Goal: Task Accomplishment & Management: Manage account settings

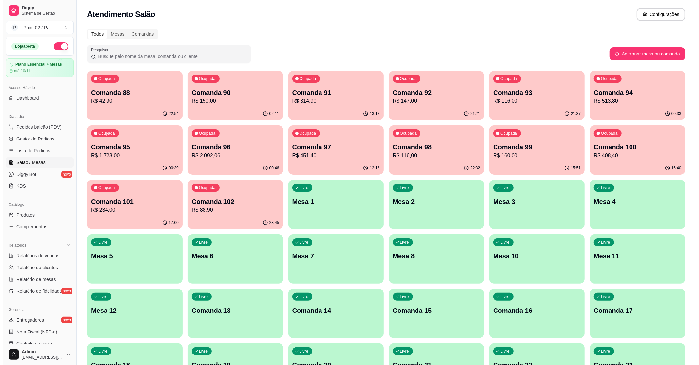
scroll to position [108, 0]
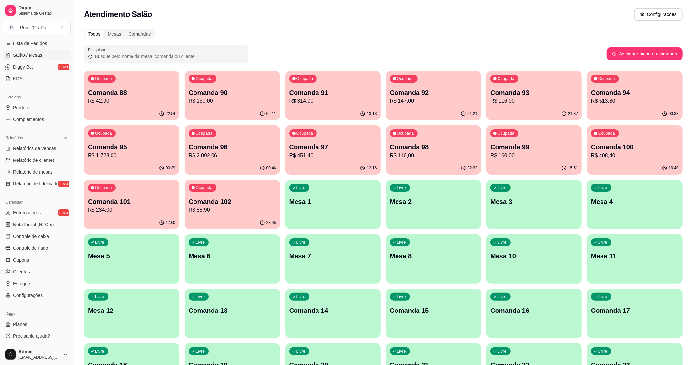
click at [529, 75] on div "Ocupada Comanda 93 R$ 116,00" at bounding box center [533, 89] width 95 height 36
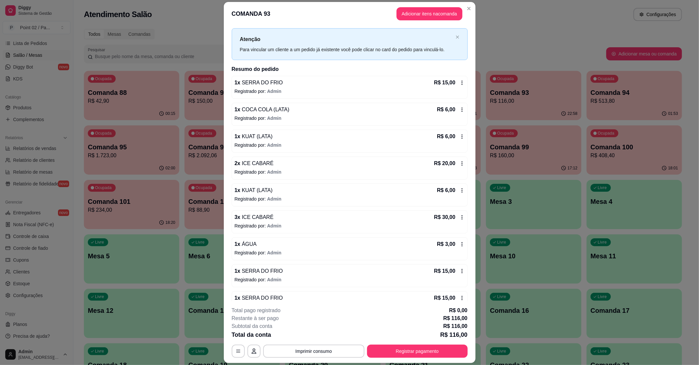
scroll to position [39, 0]
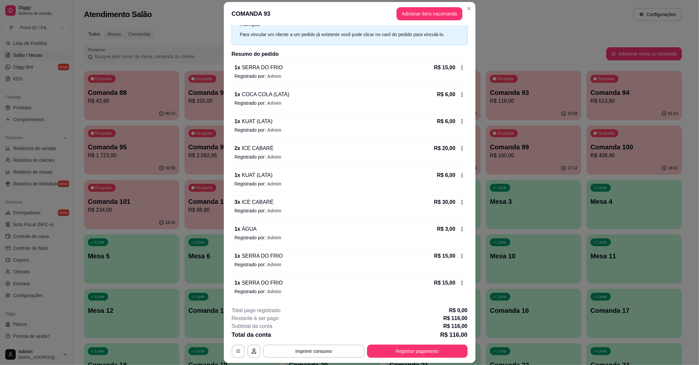
click at [462, 281] on icon at bounding box center [462, 282] width 1 height 4
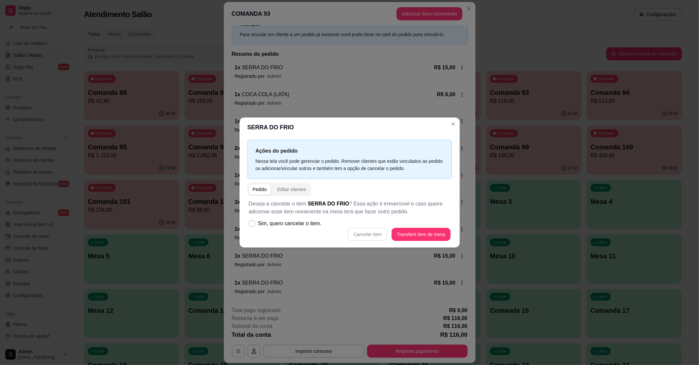
click at [380, 231] on div "Cancelar item Transferir item de mesa" at bounding box center [350, 234] width 202 height 13
click at [257, 221] on label "Sim, quero cancelar o item." at bounding box center [285, 223] width 78 height 13
click at [253, 225] on input "Sim, quero cancelar o item." at bounding box center [251, 227] width 4 height 4
checkbox input "true"
click at [365, 234] on button "Cancelar item" at bounding box center [368, 234] width 40 height 13
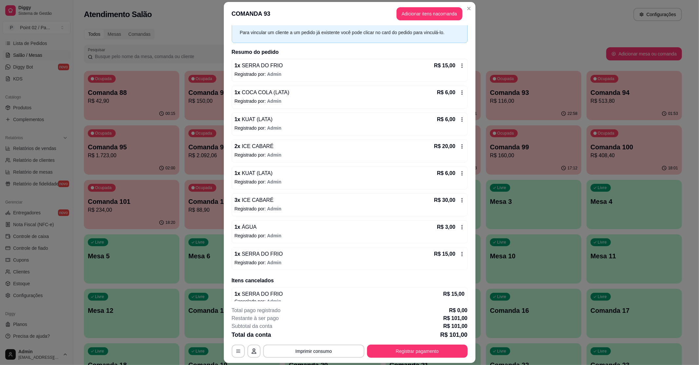
click at [453, 123] on div "R$ 6,00" at bounding box center [451, 119] width 28 height 8
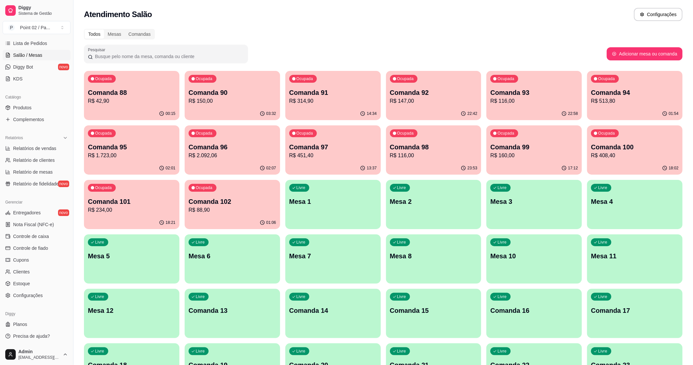
click at [422, 147] on p "Comanda 98" at bounding box center [434, 146] width 88 height 9
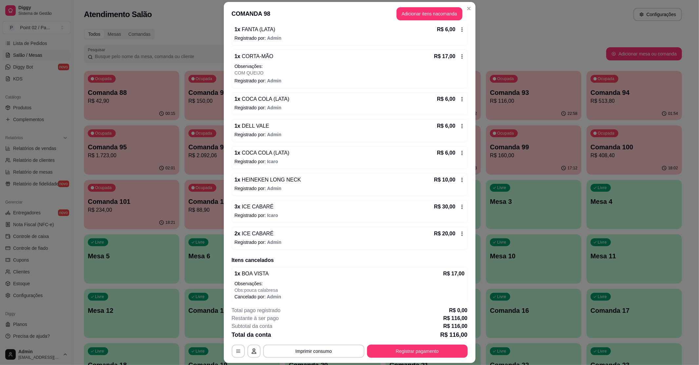
scroll to position [108, 0]
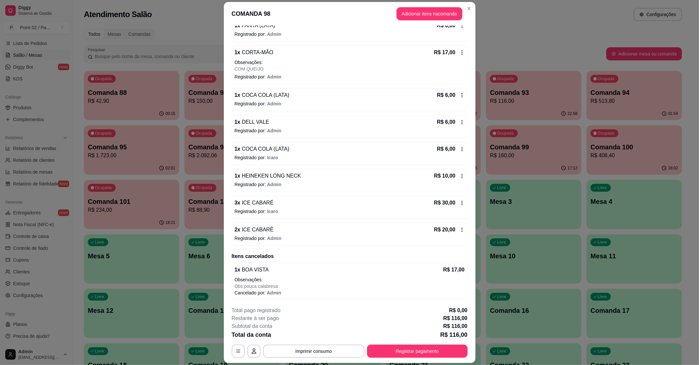
click at [451, 226] on div "R$ 20,00" at bounding box center [449, 230] width 30 height 8
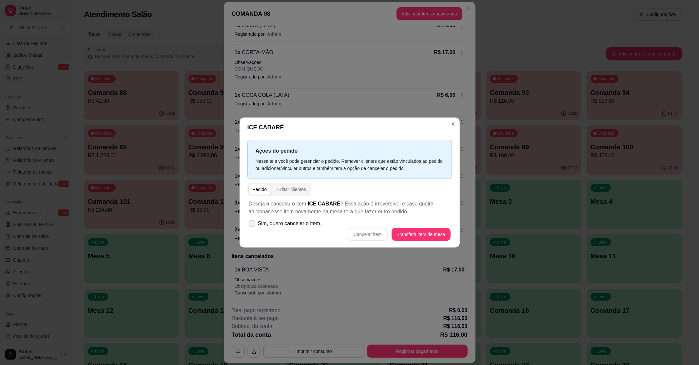
click at [253, 222] on icon at bounding box center [251, 223] width 5 height 4
click at [253, 225] on input "Sim, quero cancelar o item." at bounding box center [251, 227] width 4 height 4
checkbox input "true"
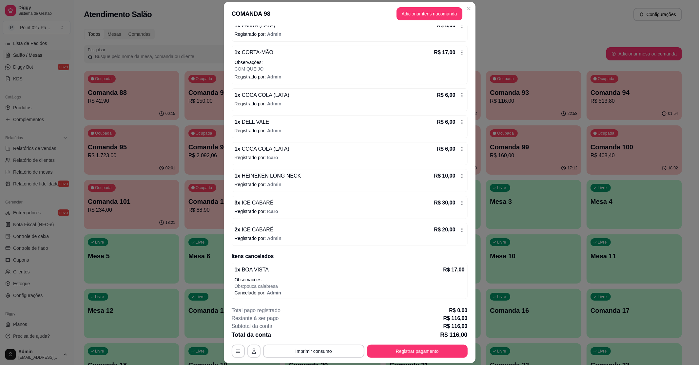
click at [460, 230] on icon at bounding box center [462, 229] width 5 height 5
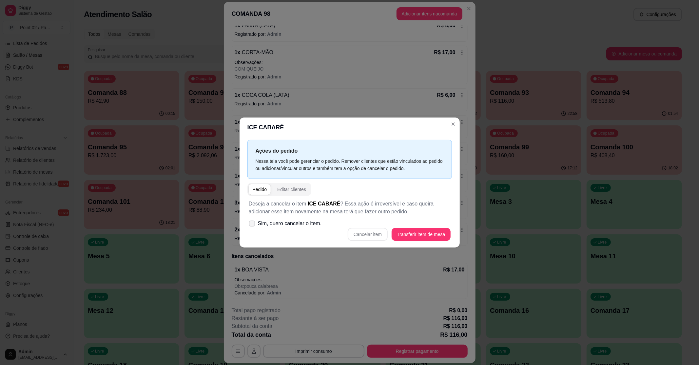
click at [250, 218] on label "Sim, quero cancelar o item." at bounding box center [285, 223] width 78 height 13
click at [250, 225] on input "Sim, quero cancelar o item." at bounding box center [251, 227] width 4 height 4
checkbox input "true"
click at [370, 235] on button "Cancelar item" at bounding box center [368, 234] width 40 height 13
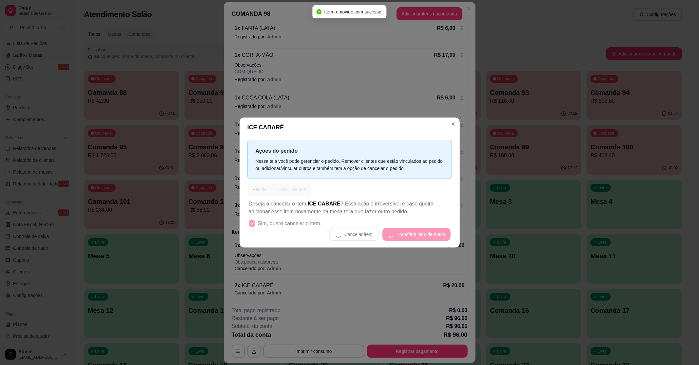
scroll to position [106, 0]
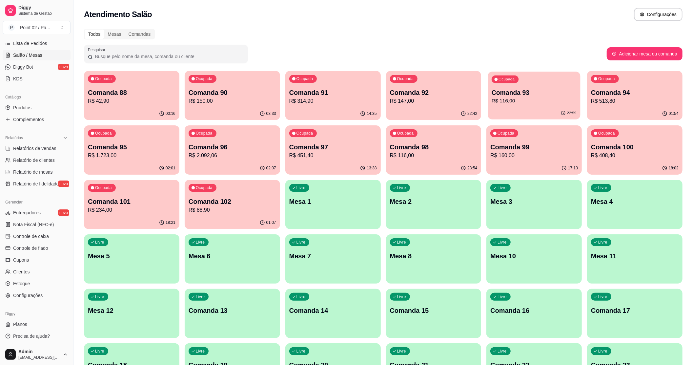
click at [528, 109] on div "22:59" at bounding box center [534, 113] width 92 height 12
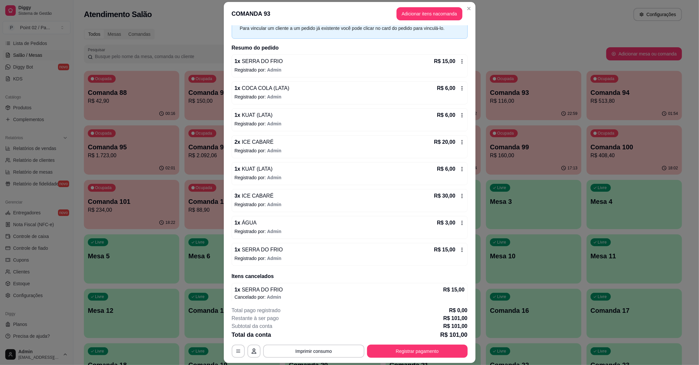
scroll to position [50, 0]
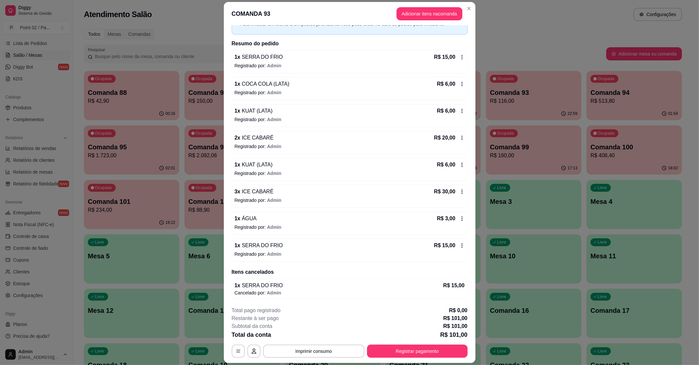
drag, startPoint x: 365, startPoint y: 284, endPoint x: 392, endPoint y: 285, distance: 27.5
click at [392, 285] on div "1 x SERRA DO FRIO R$ 15,00" at bounding box center [350, 285] width 230 height 8
click at [435, 12] on button "Adicionar itens na comanda" at bounding box center [430, 13] width 64 height 13
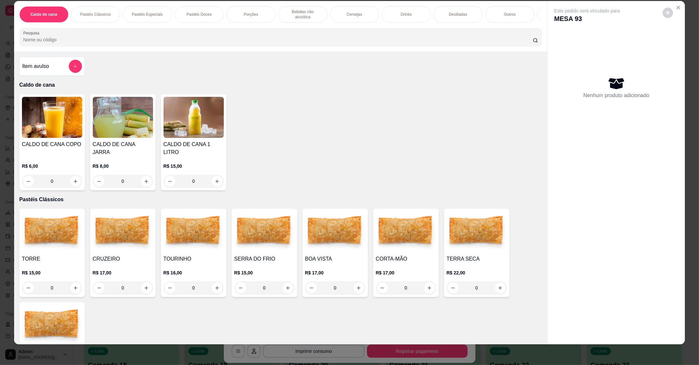
scroll to position [44, 0]
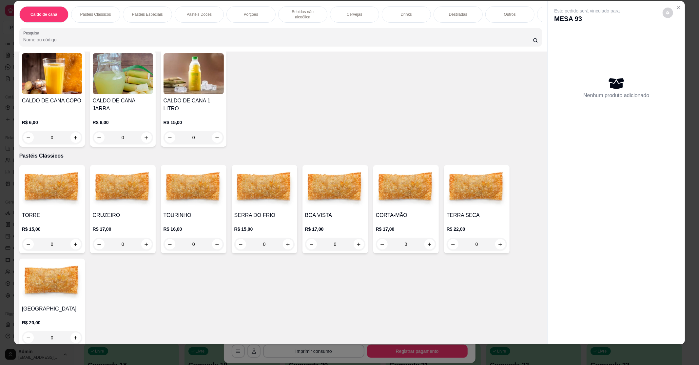
click at [284, 239] on div "0" at bounding box center [264, 243] width 60 height 13
click at [281, 237] on div "0" at bounding box center [264, 243] width 60 height 13
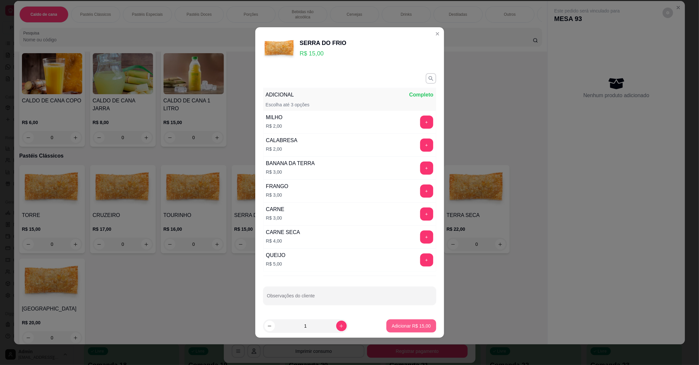
click at [408, 325] on p "Adicionar R$ 15,00" at bounding box center [411, 325] width 39 height 7
type input "1"
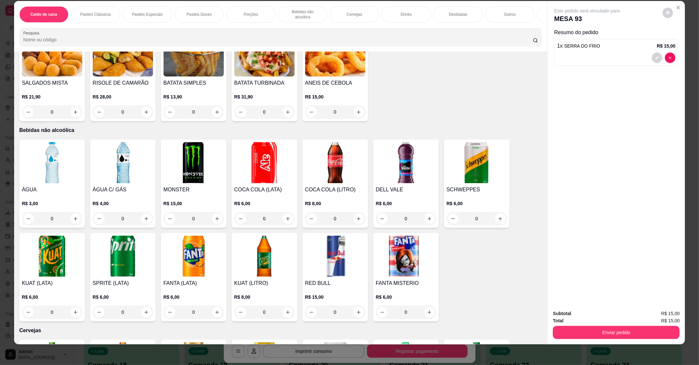
scroll to position [568, 0]
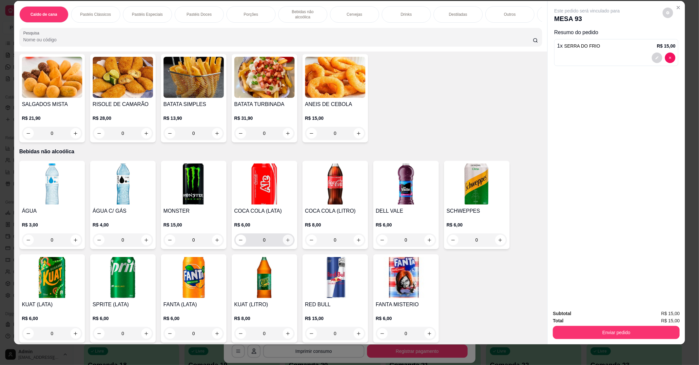
click at [286, 237] on icon "increase-product-quantity" at bounding box center [288, 239] width 5 height 5
type input "1"
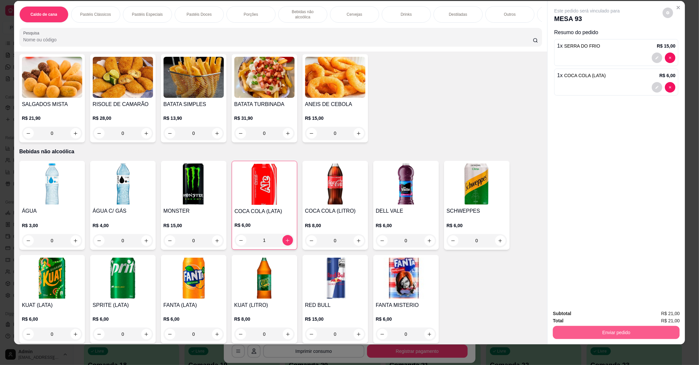
click at [577, 332] on button "Enviar pedido" at bounding box center [616, 332] width 127 height 13
click at [660, 313] on button "Enviar pedido" at bounding box center [663, 315] width 36 height 12
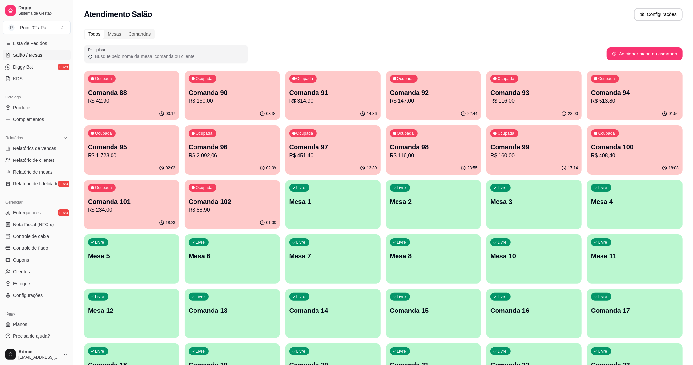
click at [350, 196] on div "Livre Mesa 1" at bounding box center [332, 200] width 95 height 41
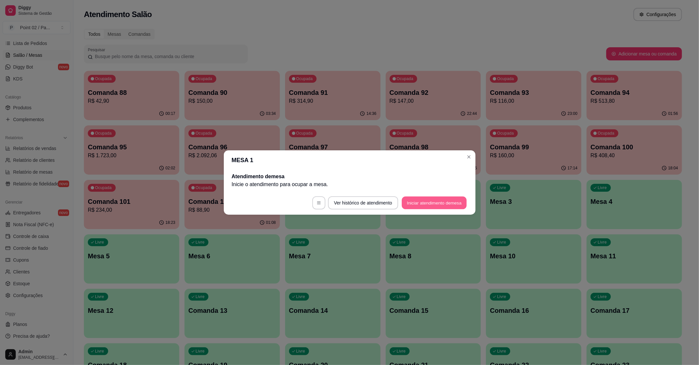
click at [425, 203] on button "Iniciar atendimento de mesa" at bounding box center [434, 202] width 65 height 13
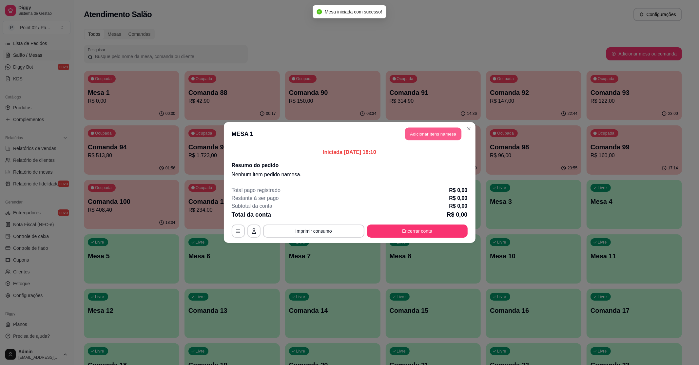
click at [429, 133] on button "Adicionar itens na mesa" at bounding box center [433, 134] width 56 height 13
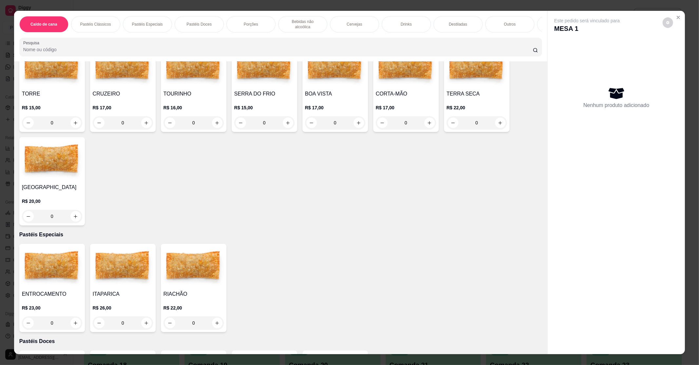
scroll to position [131, 0]
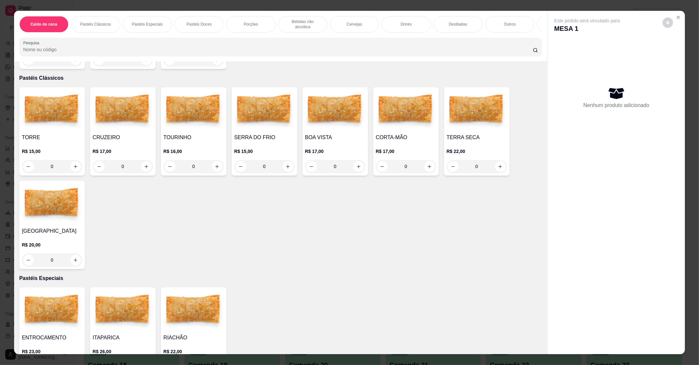
click at [212, 160] on div "0" at bounding box center [194, 166] width 60 height 13
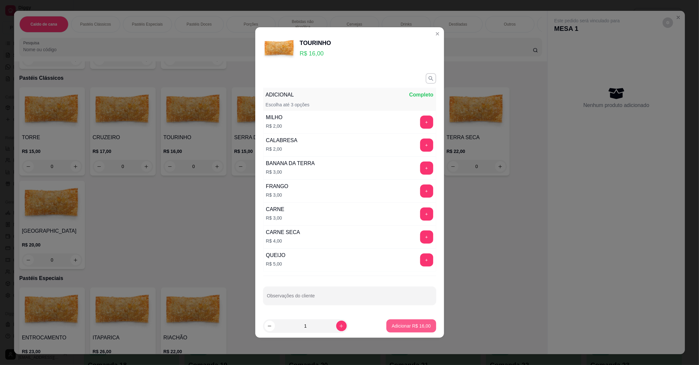
click at [402, 326] on p "Adicionar R$ 16,00" at bounding box center [411, 325] width 39 height 7
type input "1"
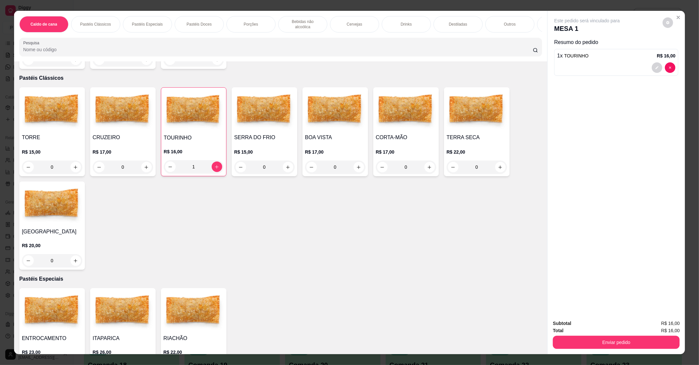
click at [211, 160] on div "1" at bounding box center [194, 166] width 60 height 13
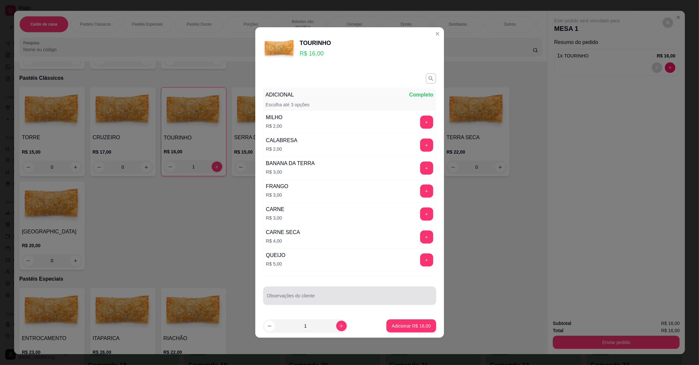
click at [314, 296] on input "Observações do cliente" at bounding box center [349, 298] width 165 height 7
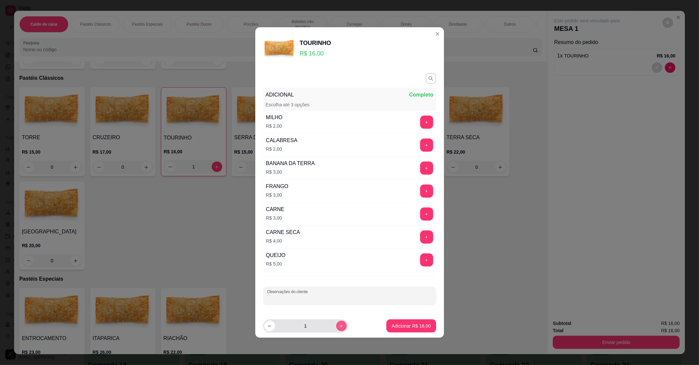
click at [341, 323] on button "increase-product-quantity" at bounding box center [341, 325] width 10 height 10
click at [268, 326] on icon "decrease-product-quantity" at bounding box center [269, 325] width 5 height 5
type input "2"
click at [424, 118] on button "+" at bounding box center [426, 122] width 13 height 13
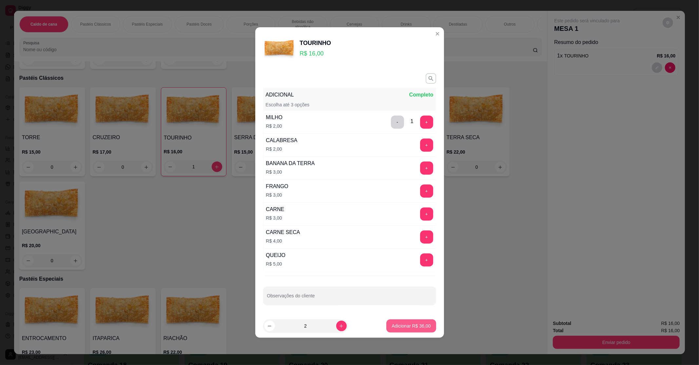
click at [397, 329] on p "Adicionar R$ 36,00" at bounding box center [411, 325] width 39 height 7
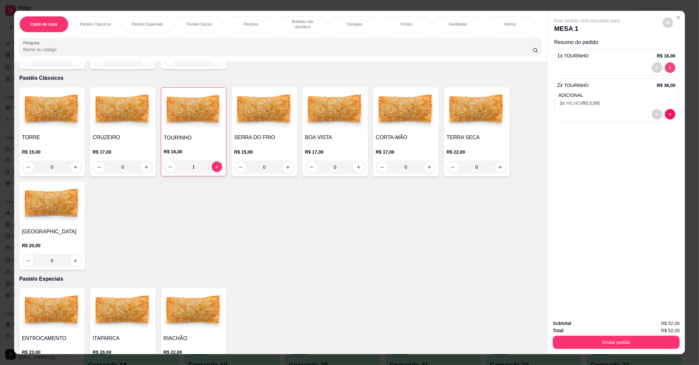
type input "0"
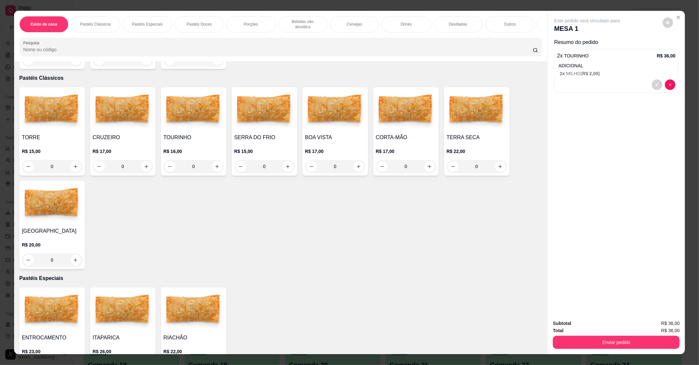
click at [625, 62] on p "ADICIONAL" at bounding box center [617, 65] width 117 height 7
click at [642, 340] on button "Enviar pedido" at bounding box center [616, 341] width 127 height 13
click at [670, 334] on div "Enviar pedido" at bounding box center [616, 341] width 127 height 15
click at [635, 341] on button "Enviar pedido" at bounding box center [616, 341] width 127 height 13
click at [657, 326] on button "Enviar pedido" at bounding box center [663, 325] width 36 height 12
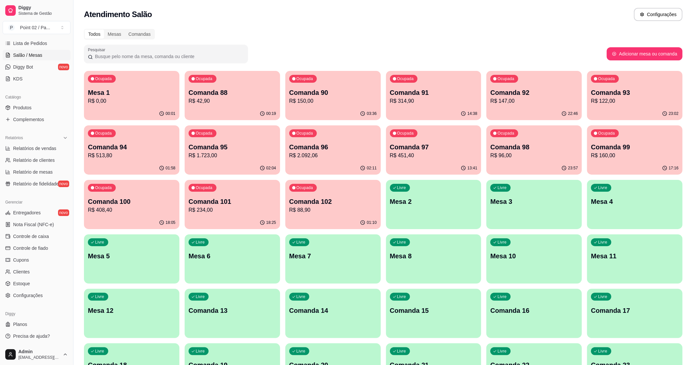
click at [647, 102] on p "R$ 122,00" at bounding box center [635, 101] width 88 height 8
click at [525, 90] on p "Comanda 92" at bounding box center [534, 92] width 88 height 9
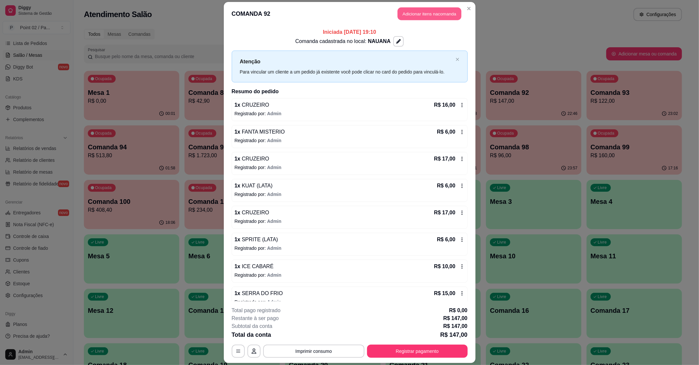
click at [435, 12] on button "Adicionar itens na comanda" at bounding box center [430, 13] width 64 height 13
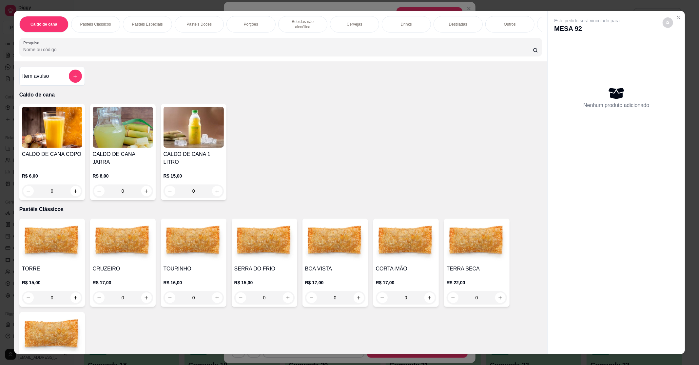
click at [284, 291] on div "0" at bounding box center [264, 297] width 60 height 13
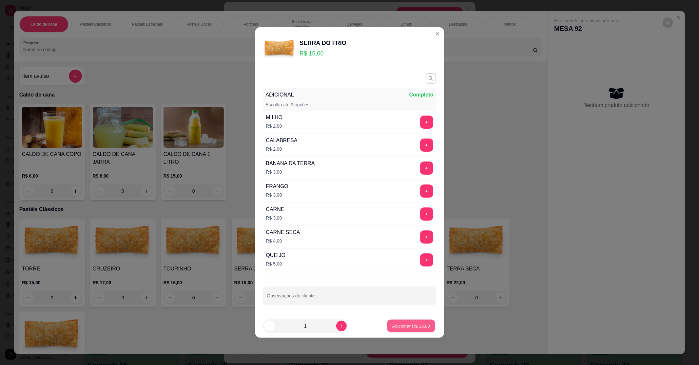
click at [393, 328] on p "Adicionar R$ 15,00" at bounding box center [411, 325] width 38 height 6
type input "1"
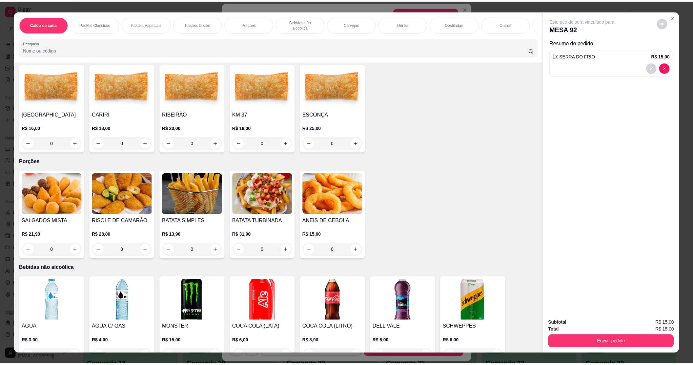
scroll to position [568, 0]
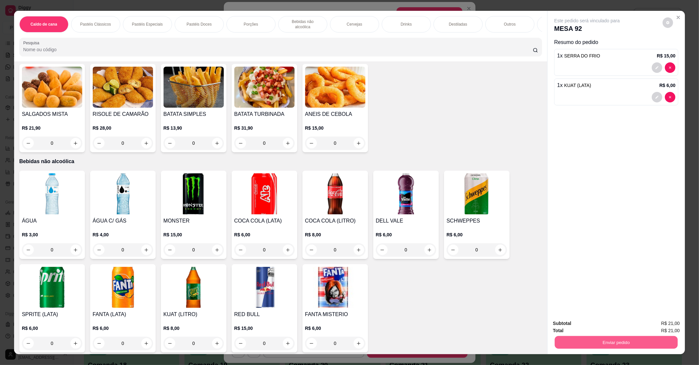
click at [567, 338] on button "Enviar pedido" at bounding box center [616, 341] width 123 height 13
click at [660, 321] on button "Enviar pedido" at bounding box center [663, 326] width 36 height 12
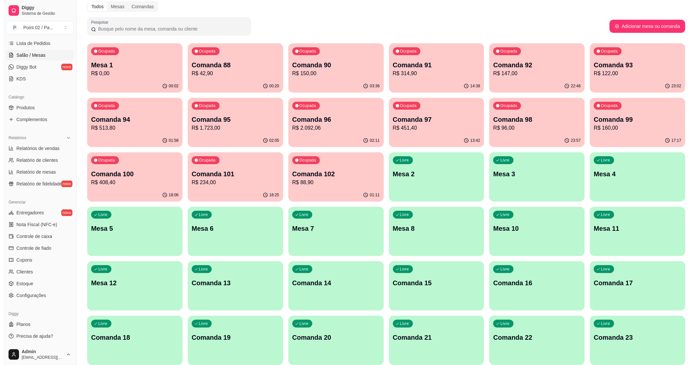
scroll to position [0, 0]
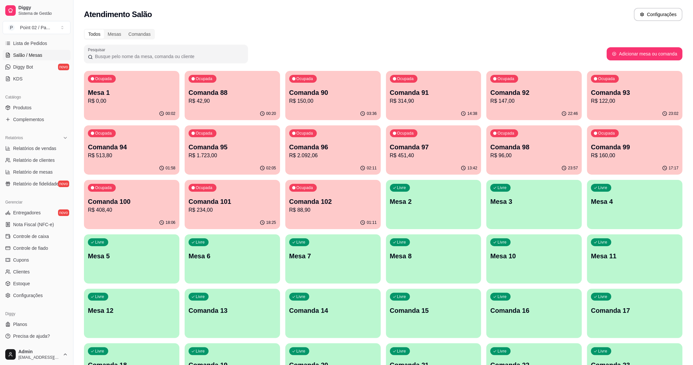
click at [165, 86] on div "Ocupada Mesa 1 R$ 0,00" at bounding box center [131, 89] width 95 height 36
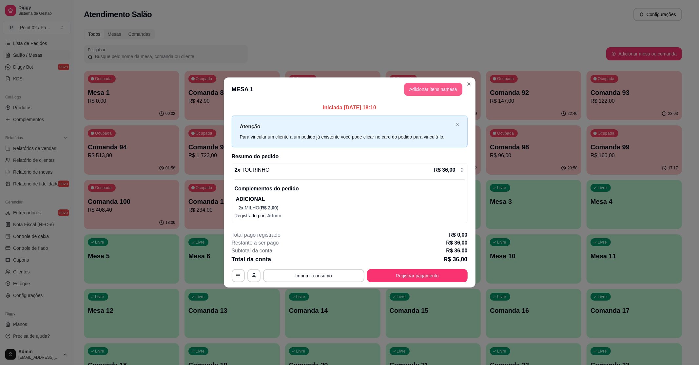
click at [421, 90] on button "Adicionar itens na mesa" at bounding box center [433, 89] width 58 height 13
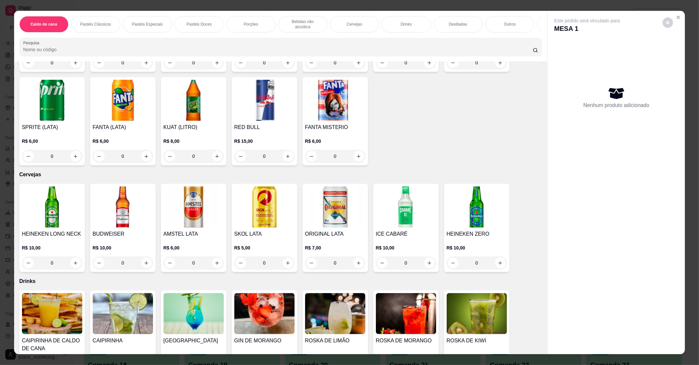
scroll to position [787, 0]
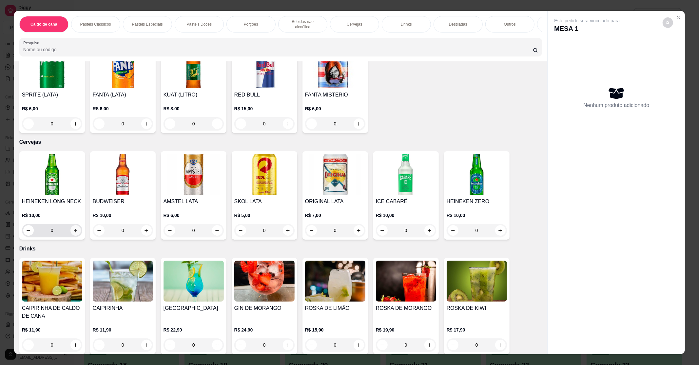
click at [73, 228] on icon "increase-product-quantity" at bounding box center [75, 230] width 5 height 5
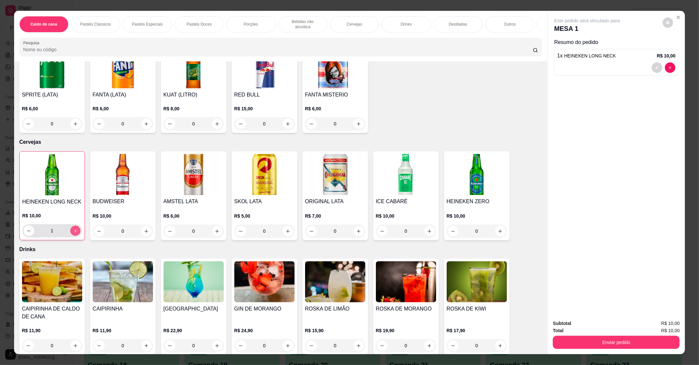
click at [73, 228] on icon "increase-product-quantity" at bounding box center [75, 230] width 5 height 5
type input "2"
click at [576, 344] on button "Enviar pedido" at bounding box center [616, 341] width 123 height 13
click at [666, 322] on button "Enviar pedido" at bounding box center [662, 326] width 37 height 12
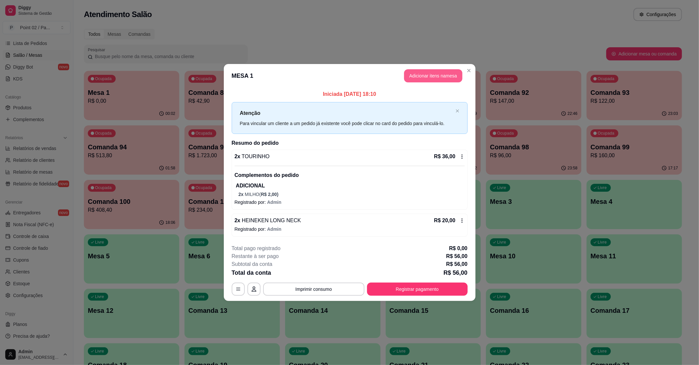
click at [453, 76] on button "Adicionar itens na mesa" at bounding box center [433, 75] width 58 height 13
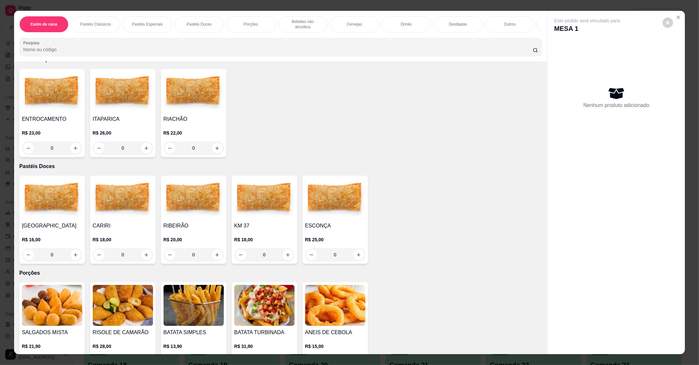
scroll to position [481, 0]
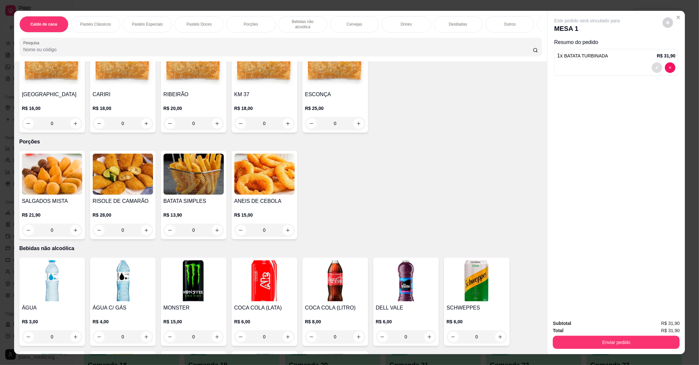
click at [655, 66] on icon "decrease-product-quantity" at bounding box center [657, 68] width 4 height 4
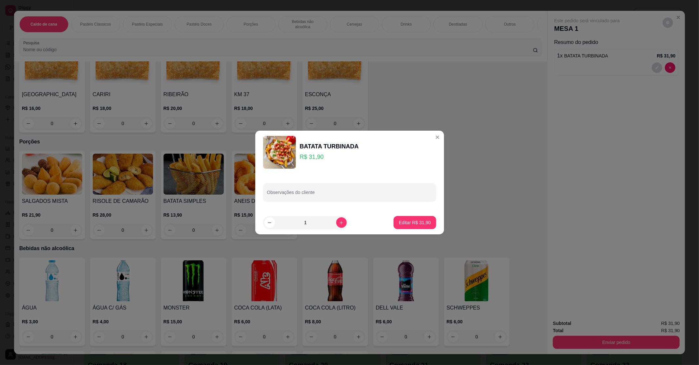
click at [361, 182] on div "Observações do cliente" at bounding box center [349, 192] width 189 height 37
click at [358, 189] on div at bounding box center [349, 192] width 165 height 13
click at [281, 196] on input "sem chedar" at bounding box center [349, 194] width 165 height 7
type input "sem cheedar"
click at [412, 219] on p "Editar R$ 31,90" at bounding box center [415, 222] width 31 height 6
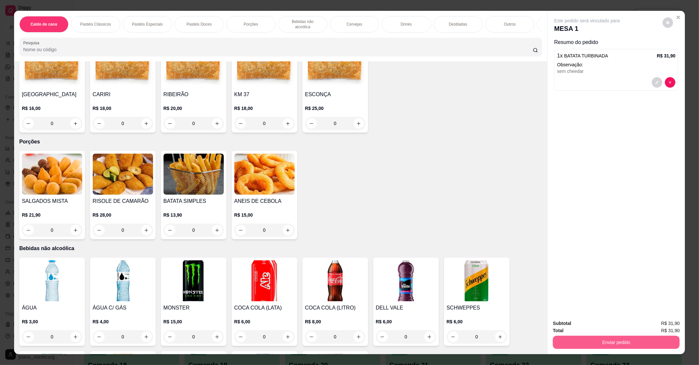
click at [597, 342] on button "Enviar pedido" at bounding box center [616, 341] width 127 height 13
click at [659, 327] on button "Enviar pedido" at bounding box center [663, 326] width 36 height 12
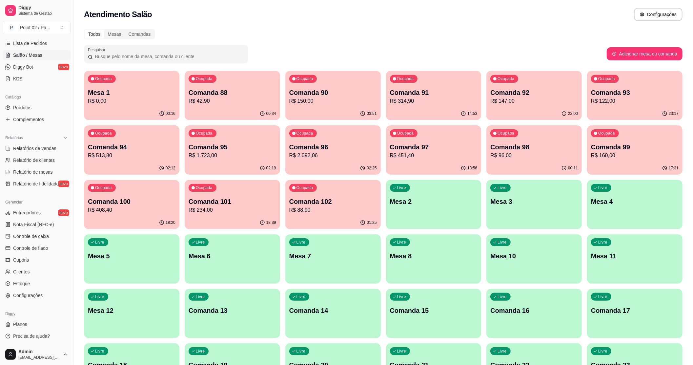
click at [226, 326] on div "Livre Comanda 13" at bounding box center [232, 309] width 95 height 41
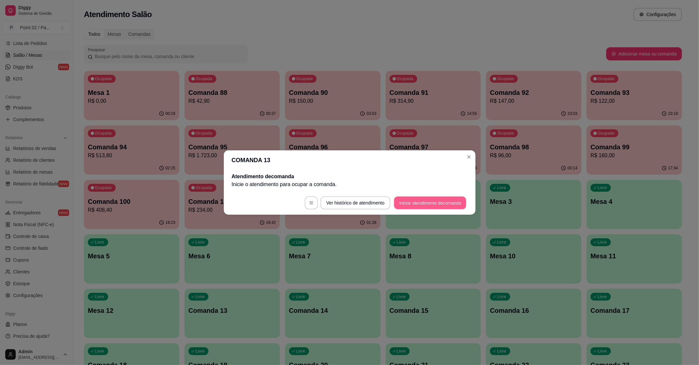
click at [417, 201] on button "Iniciar atendimento de comanda" at bounding box center [430, 202] width 72 height 13
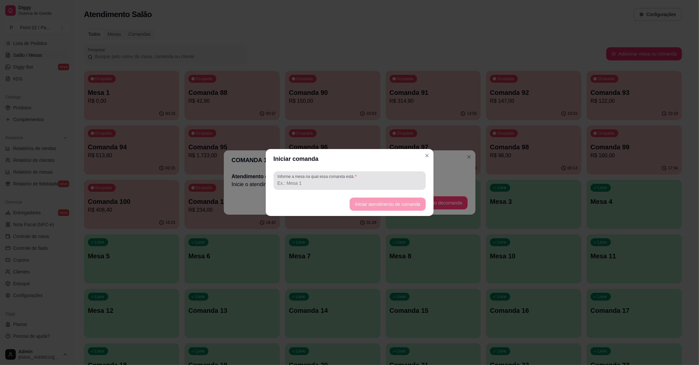
click at [391, 183] on input "Informe a mesa na qual essa comanda está." at bounding box center [350, 183] width 144 height 7
type input "la casa"
click at [387, 202] on button "Iniciar atendimento de comanda" at bounding box center [387, 204] width 73 height 13
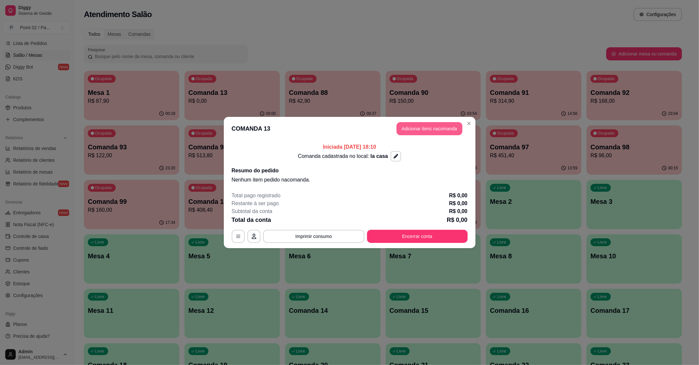
click at [410, 128] on button "Adicionar itens na comanda" at bounding box center [430, 128] width 66 height 13
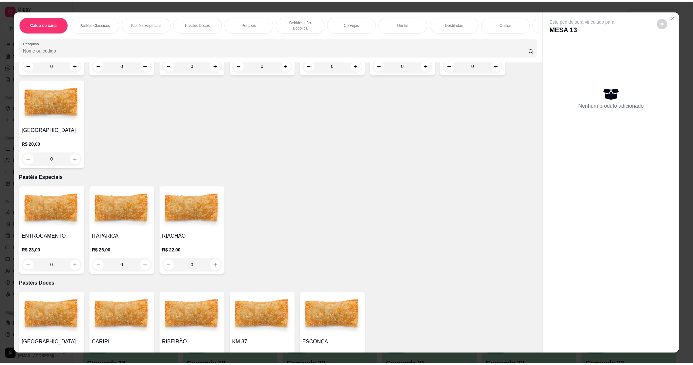
scroll to position [262, 0]
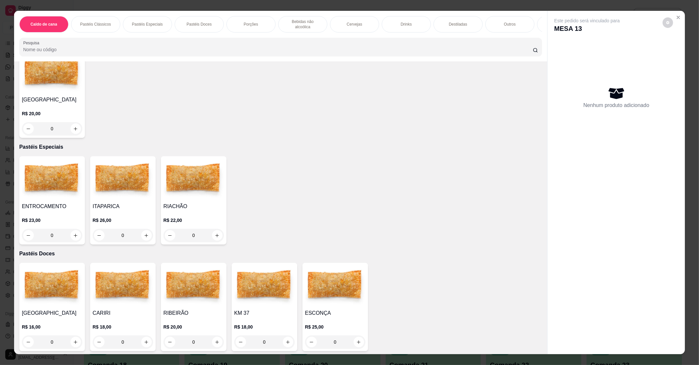
click at [139, 229] on div "0" at bounding box center [123, 235] width 60 height 13
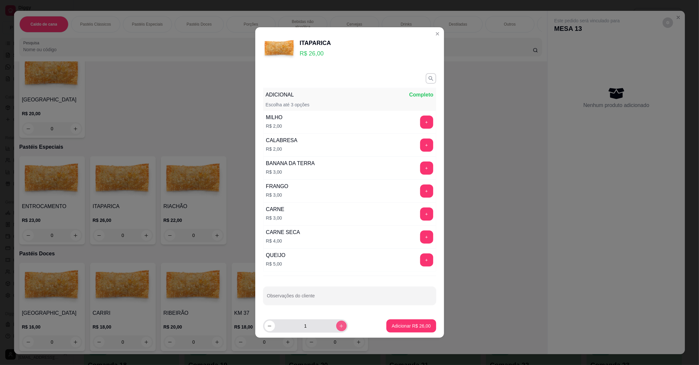
click at [339, 328] on icon "increase-product-quantity" at bounding box center [341, 325] width 5 height 5
type input "2"
click at [409, 327] on p "Adicionar R$ 52,00" at bounding box center [411, 325] width 39 height 7
type input "2"
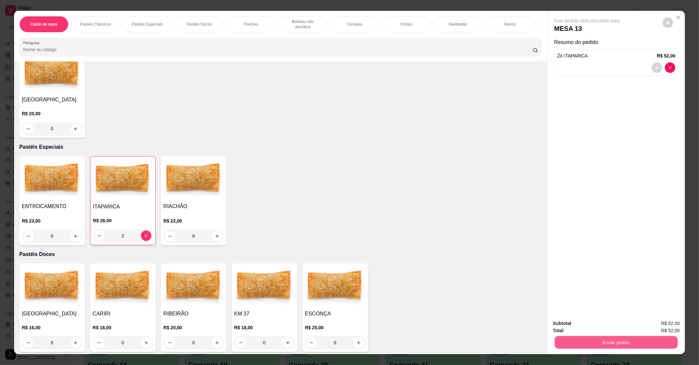
click at [574, 342] on button "Enviar pedido" at bounding box center [616, 341] width 123 height 13
click at [659, 324] on button "Enviar pedido" at bounding box center [663, 326] width 36 height 12
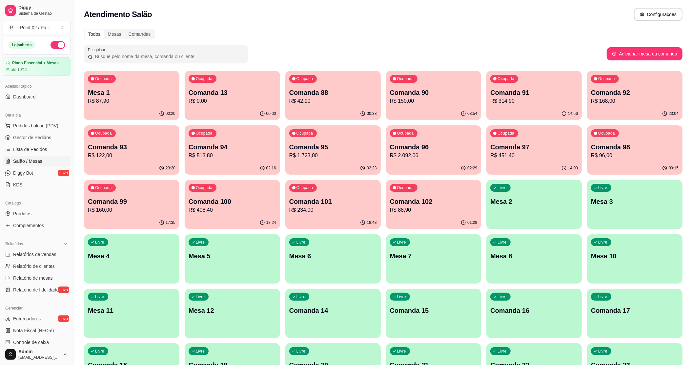
scroll to position [0, 0]
click at [25, 137] on span "Gestor de Pedidos" at bounding box center [32, 138] width 38 height 7
click at [317, 303] on div "Livre Comanda 14" at bounding box center [332, 309] width 95 height 41
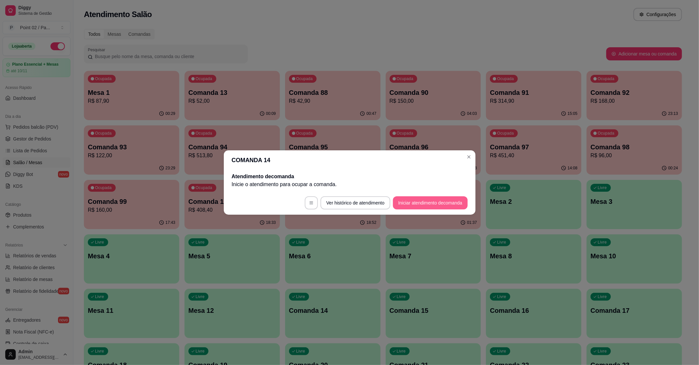
click at [415, 199] on button "Iniciar atendimento de comanda" at bounding box center [430, 202] width 74 height 13
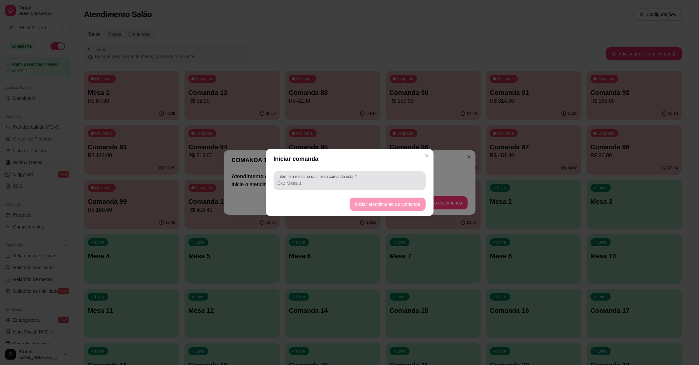
click at [328, 186] on input "Informe a mesa na qual essa comanda está." at bounding box center [350, 183] width 144 height 7
type input "messa gilda"
click at [385, 203] on button "Iniciar atendimento de comanda" at bounding box center [387, 204] width 73 height 13
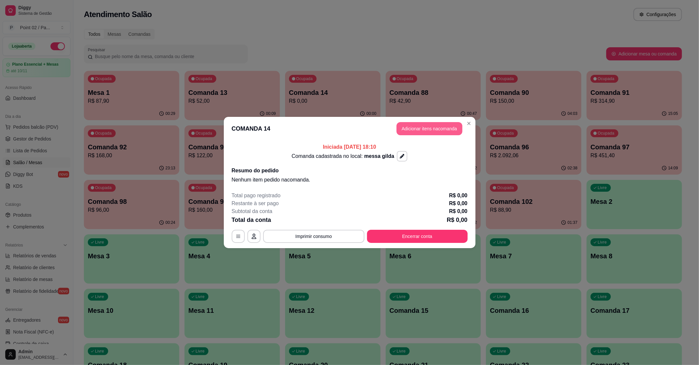
click at [442, 134] on button "Adicionar itens na comanda" at bounding box center [430, 128] width 66 height 13
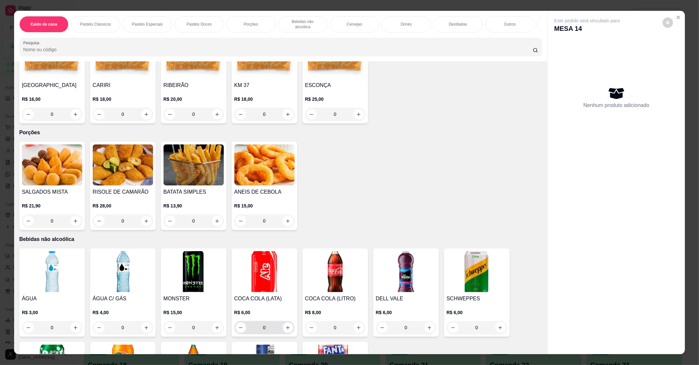
scroll to position [481, 0]
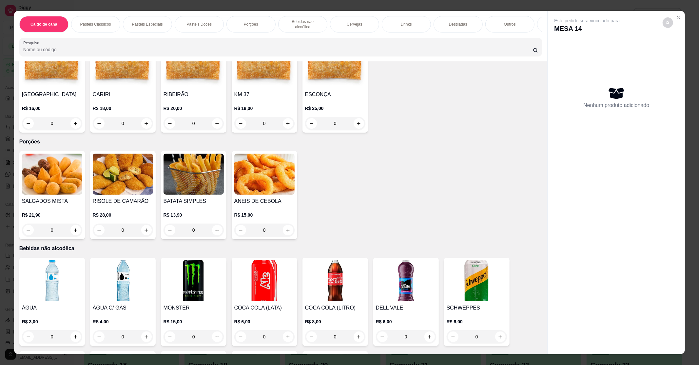
click at [66, 180] on img at bounding box center [52, 173] width 60 height 41
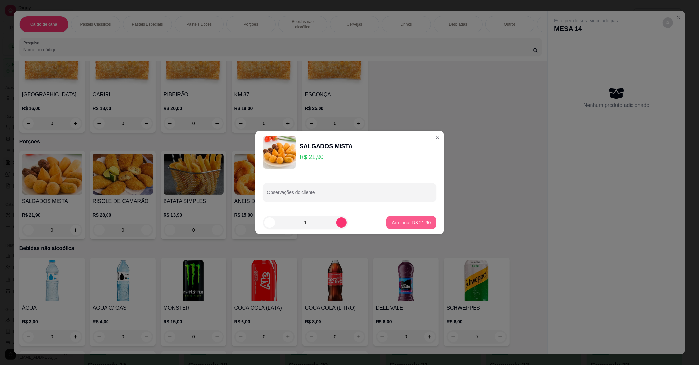
click at [407, 225] on p "Adicionar R$ 21,90" at bounding box center [411, 222] width 39 height 7
type input "1"
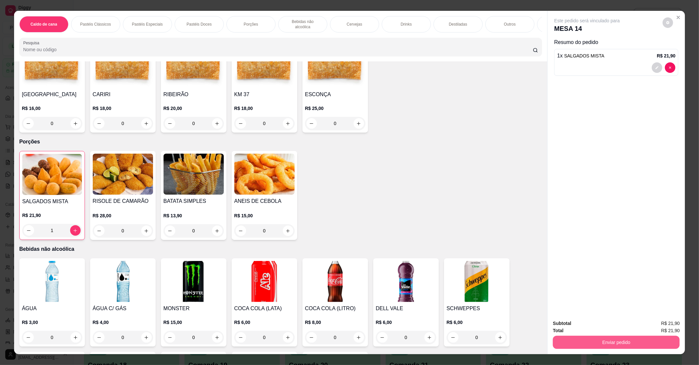
click at [641, 341] on button "Enviar pedido" at bounding box center [616, 341] width 127 height 13
click at [653, 329] on button "Enviar pedido" at bounding box center [663, 326] width 36 height 12
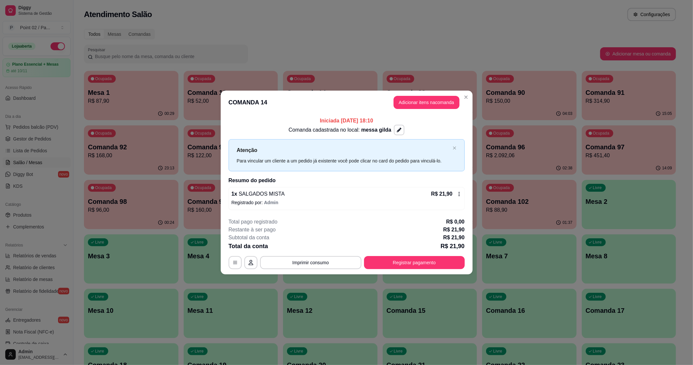
click at [161, 86] on div "Ocupada Mesa 1 R$ 87,90" at bounding box center [131, 89] width 94 height 36
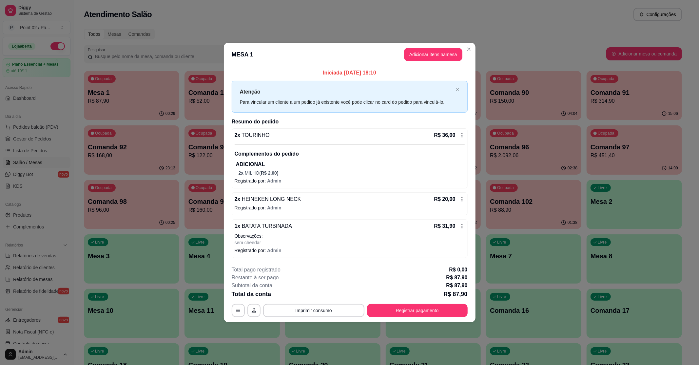
click at [418, 58] on button "Adicionar itens na mesa" at bounding box center [433, 54] width 58 height 13
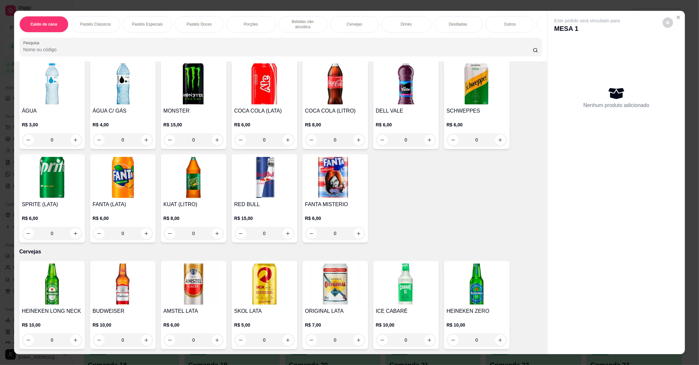
scroll to position [699, 0]
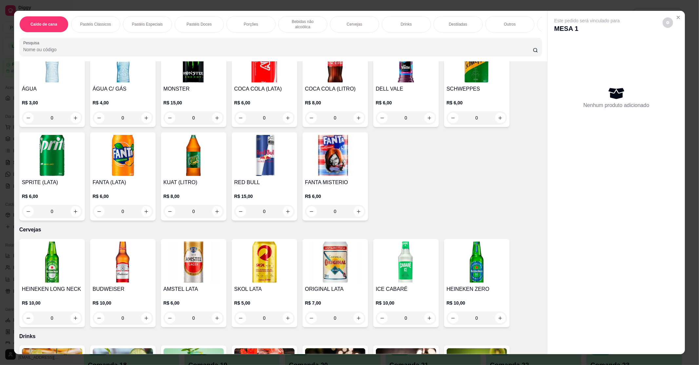
click at [63, 268] on img at bounding box center [52, 261] width 60 height 41
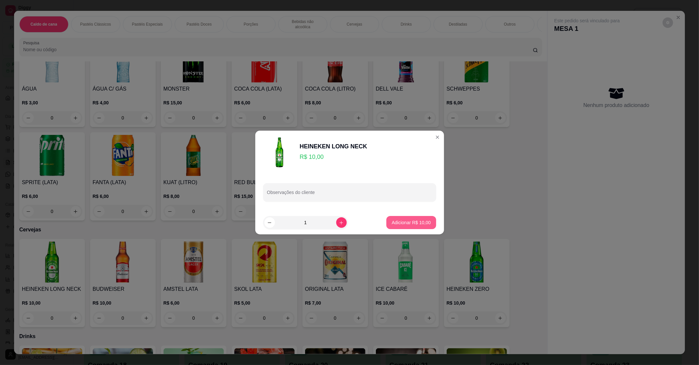
click at [416, 221] on p "Adicionar R$ 10,00" at bounding box center [411, 222] width 39 height 7
type input "1"
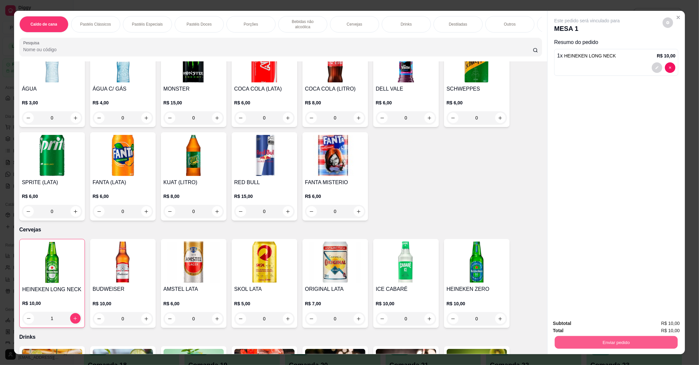
click at [608, 343] on button "Enviar pedido" at bounding box center [616, 341] width 123 height 13
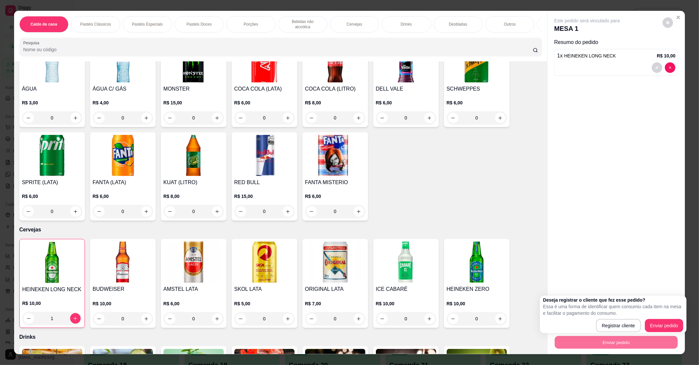
click at [645, 321] on div "Registrar cliente Enviar pedido" at bounding box center [613, 325] width 140 height 13
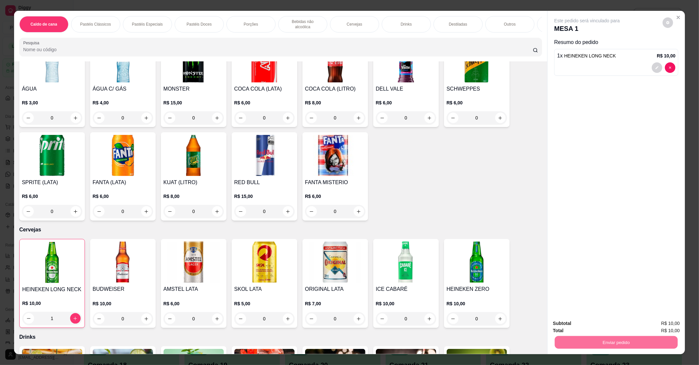
click at [654, 322] on button "Enviar pedido" at bounding box center [662, 325] width 37 height 12
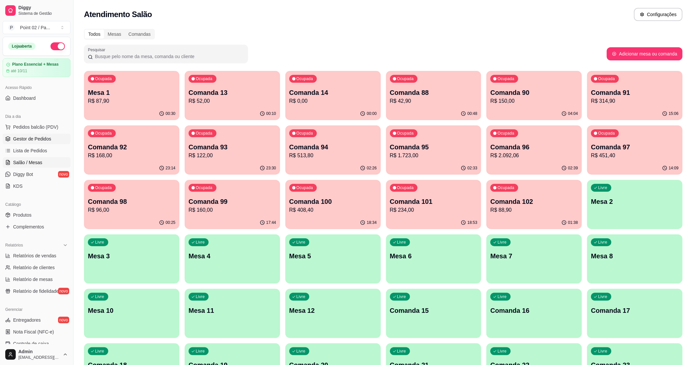
click at [28, 142] on link "Gestor de Pedidos" at bounding box center [37, 138] width 68 height 10
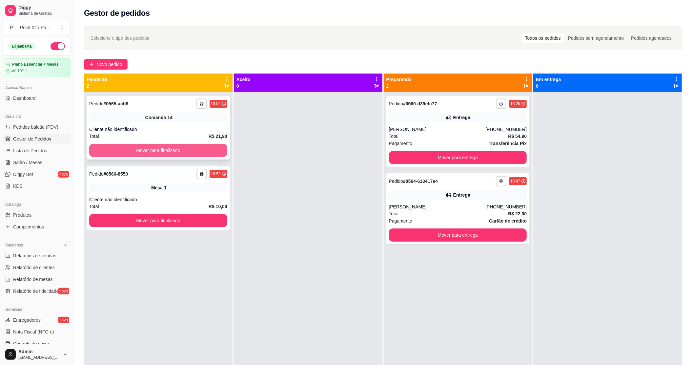
click at [152, 148] on button "Mover para finalizado" at bounding box center [158, 150] width 138 height 13
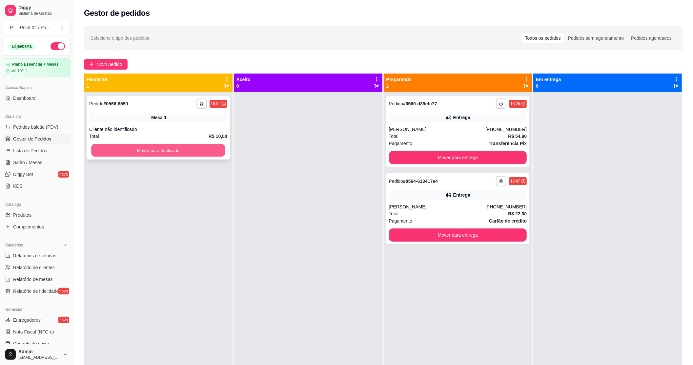
click at [184, 149] on button "Mover para finalizado" at bounding box center [158, 150] width 134 height 13
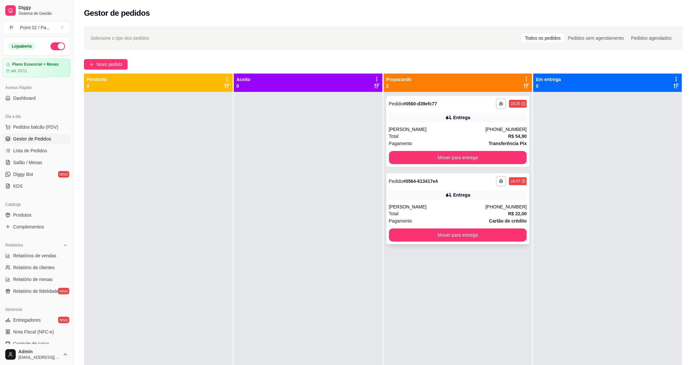
click at [429, 193] on div "Entrega" at bounding box center [458, 194] width 138 height 9
click at [38, 160] on span "Salão / Mesas" at bounding box center [27, 162] width 29 height 7
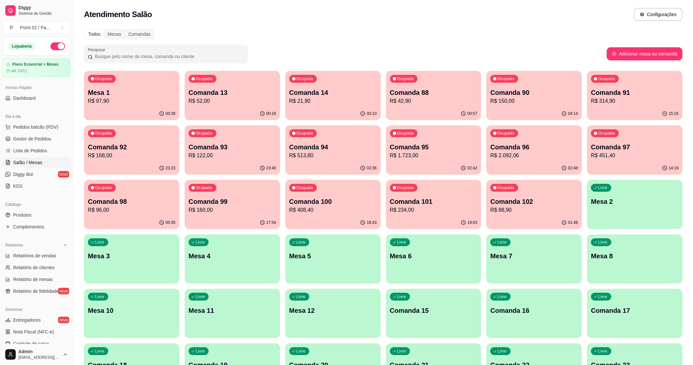
click at [137, 87] on div "Ocupada Mesa 1 R$ 97,90" at bounding box center [131, 89] width 95 height 36
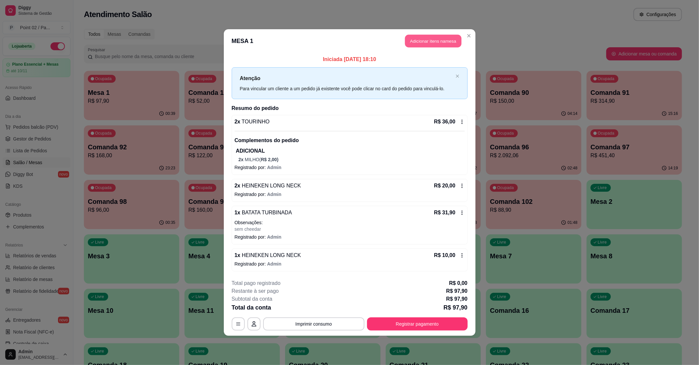
click at [417, 42] on button "Adicionar itens na mesa" at bounding box center [433, 41] width 56 height 13
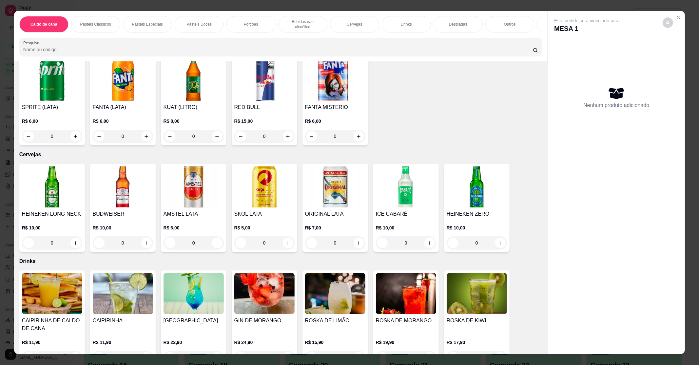
scroll to position [787, 0]
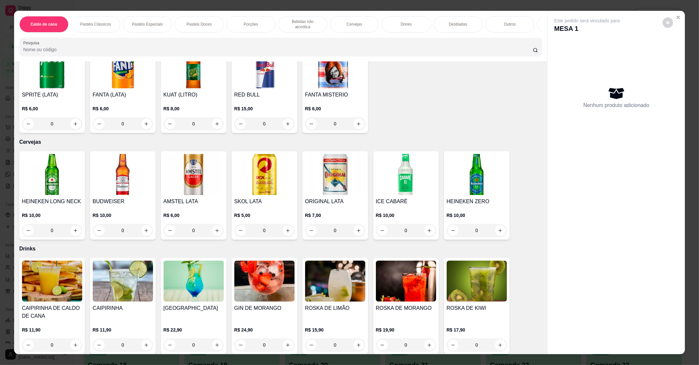
click at [52, 183] on img at bounding box center [52, 174] width 60 height 41
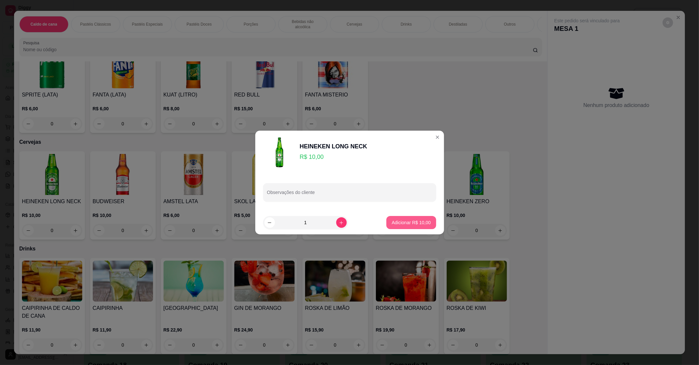
click at [404, 219] on p "Adicionar R$ 10,00" at bounding box center [411, 222] width 39 height 7
type input "1"
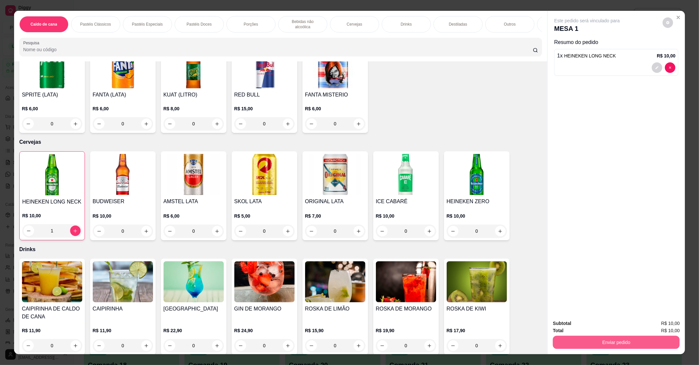
click at [616, 338] on button "Enviar pedido" at bounding box center [616, 341] width 127 height 13
click at [660, 320] on button "Enviar pedido" at bounding box center [662, 326] width 37 height 12
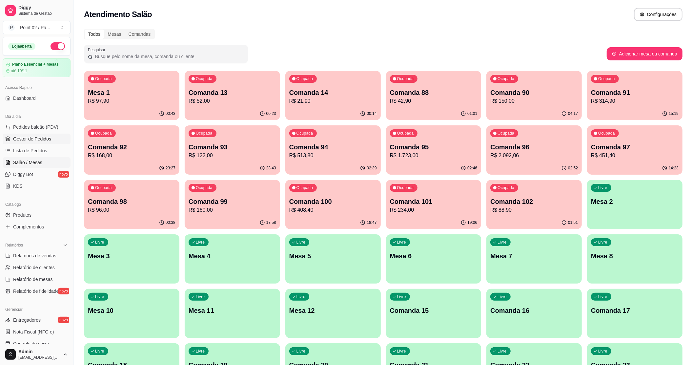
click at [36, 141] on span "Gestor de Pedidos" at bounding box center [32, 138] width 38 height 7
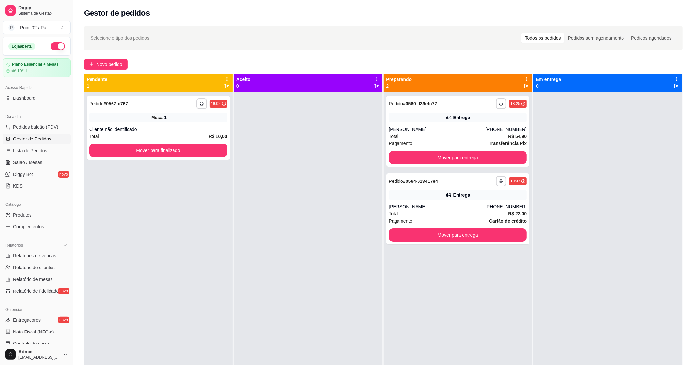
click at [280, 210] on div at bounding box center [308, 274] width 149 height 365
click at [131, 146] on button "Mover para finalizado" at bounding box center [158, 150] width 138 height 13
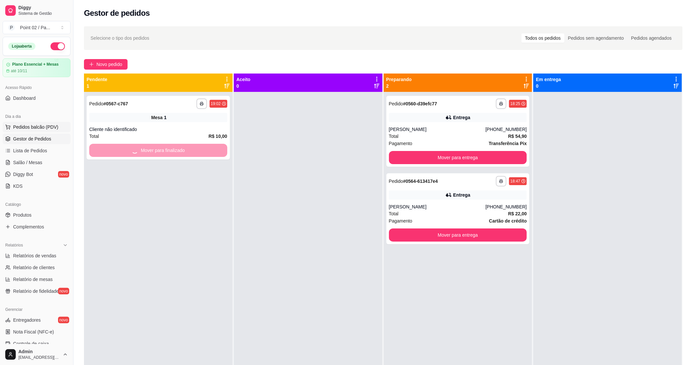
click at [39, 128] on span "Pedidos balcão (PDV)" at bounding box center [35, 127] width 45 height 7
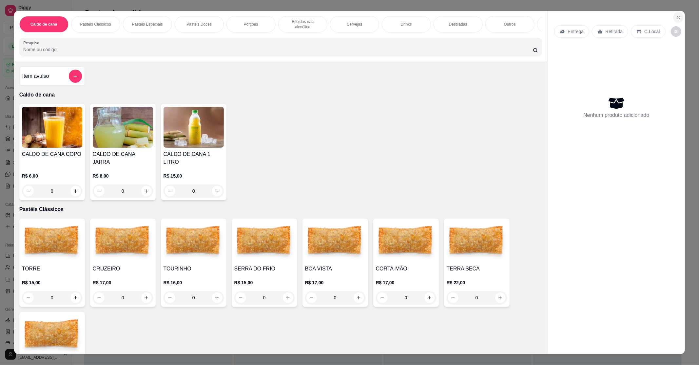
click at [673, 19] on button "Close" at bounding box center [678, 17] width 10 height 10
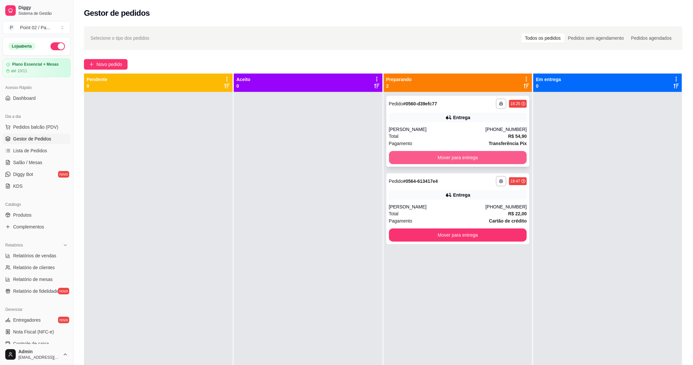
click at [508, 155] on button "Mover para entrega" at bounding box center [458, 157] width 138 height 13
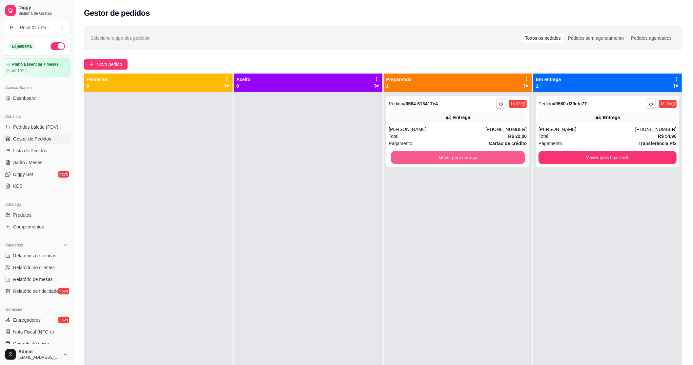
click at [508, 155] on button "Mover para entrega" at bounding box center [458, 157] width 134 height 13
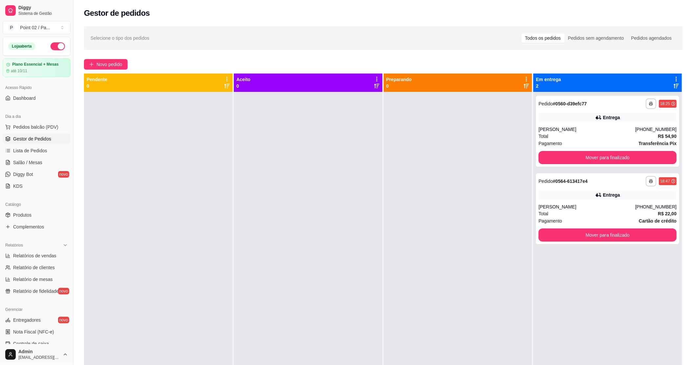
click at [669, 319] on div "**********" at bounding box center [607, 274] width 149 height 365
click at [49, 150] on link "Lista de Pedidos" at bounding box center [37, 150] width 68 height 10
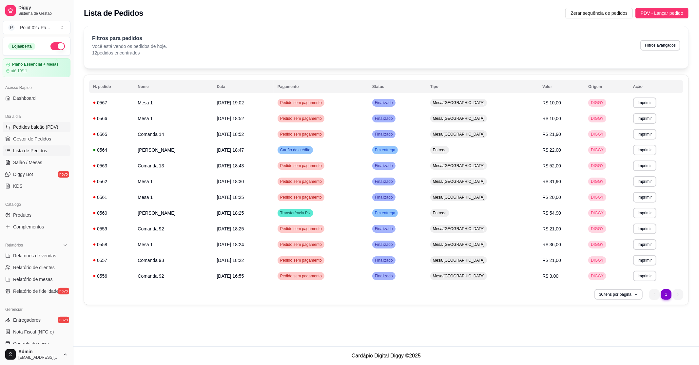
click at [54, 124] on span "Pedidos balcão (PDV)" at bounding box center [35, 127] width 45 height 7
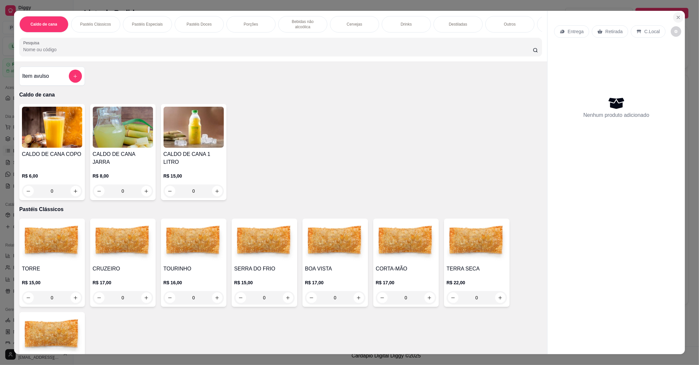
click at [677, 14] on button "Close" at bounding box center [678, 17] width 10 height 10
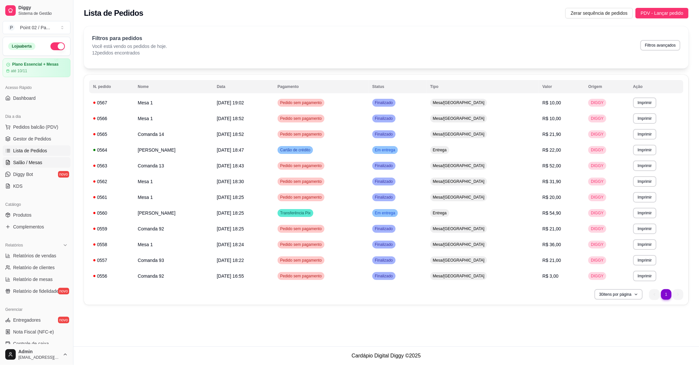
click at [58, 159] on link "Salão / Mesas" at bounding box center [37, 162] width 68 height 10
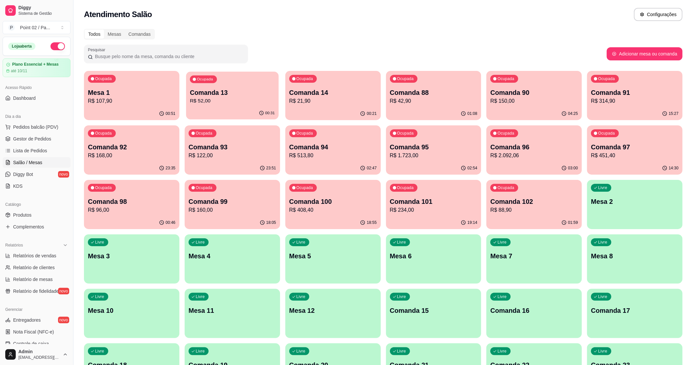
click at [207, 99] on p "R$ 52,00" at bounding box center [232, 101] width 85 height 8
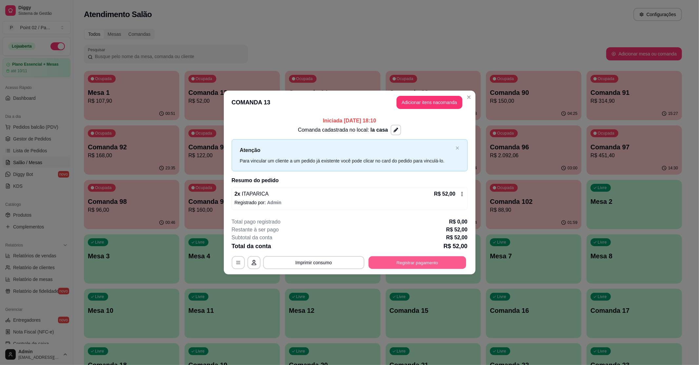
click at [413, 261] on button "Registrar pagamento" at bounding box center [418, 262] width 98 height 13
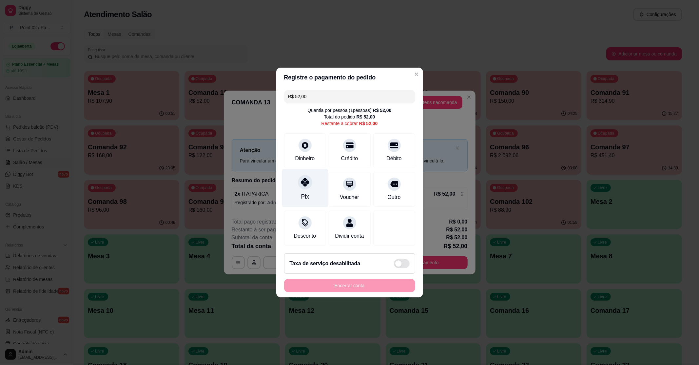
click at [300, 184] on div at bounding box center [305, 182] width 14 height 14
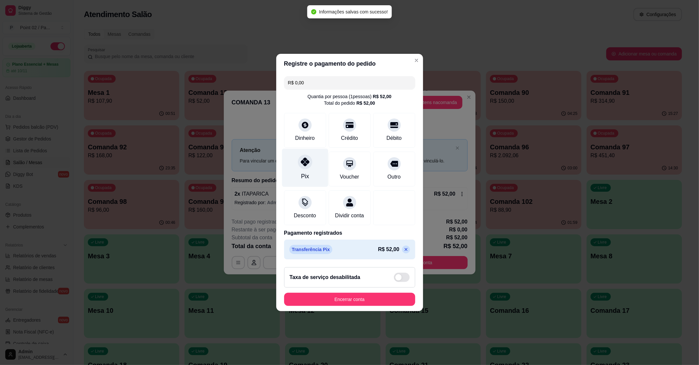
type input "R$ 0,00"
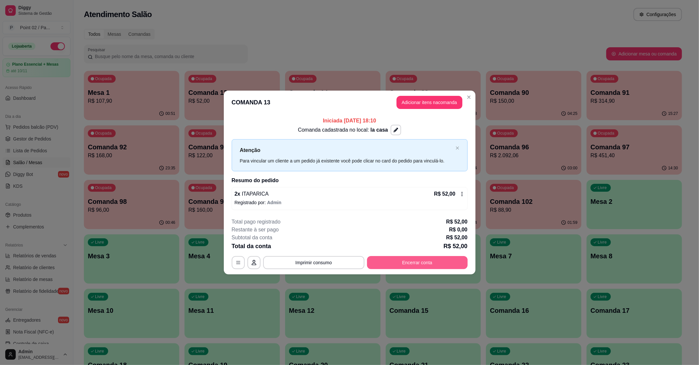
click at [399, 263] on button "Encerrar conta" at bounding box center [417, 262] width 101 height 13
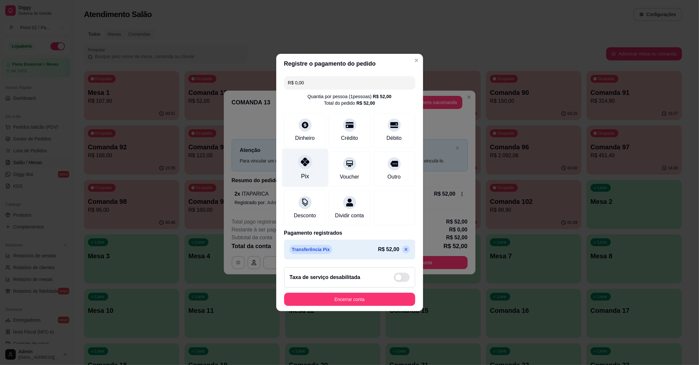
click at [303, 174] on div "Pix" at bounding box center [305, 176] width 8 height 9
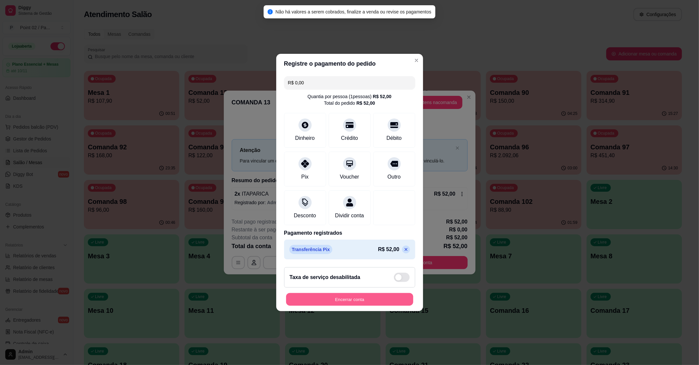
click at [348, 302] on button "Encerrar conta" at bounding box center [349, 299] width 127 height 13
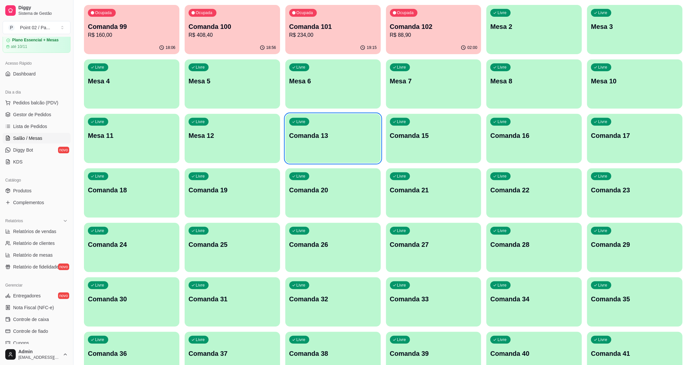
scroll to position [20, 0]
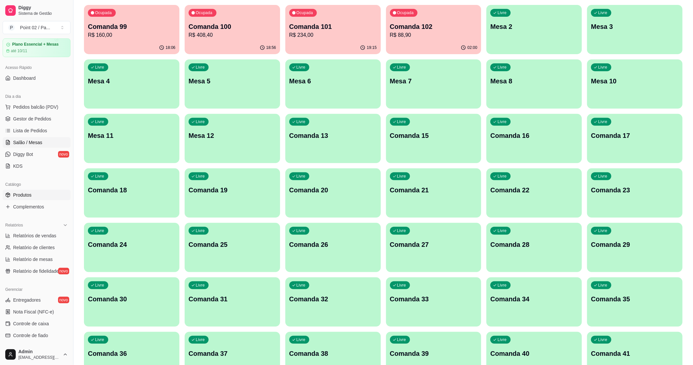
click at [48, 196] on link "Produtos" at bounding box center [37, 194] width 68 height 10
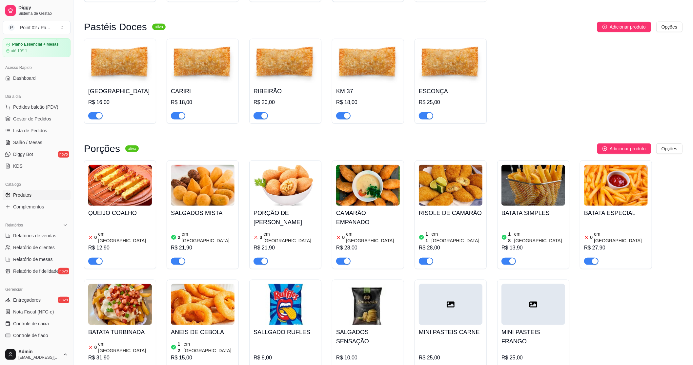
scroll to position [612, 0]
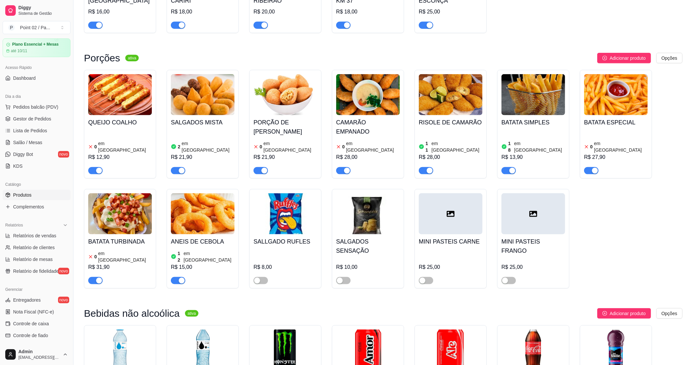
click at [213, 170] on div at bounding box center [203, 167] width 64 height 13
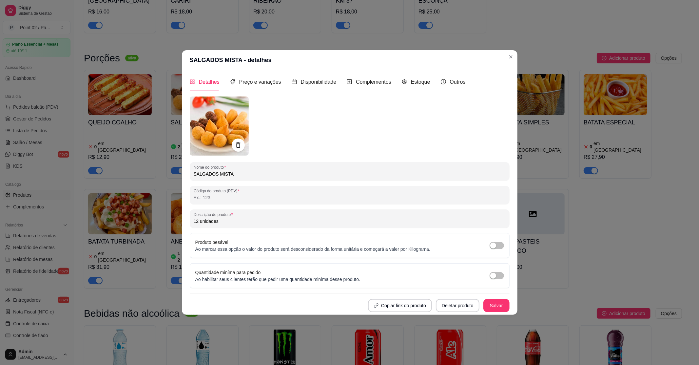
click at [299, 218] on input "12 unidades" at bounding box center [350, 221] width 312 height 7
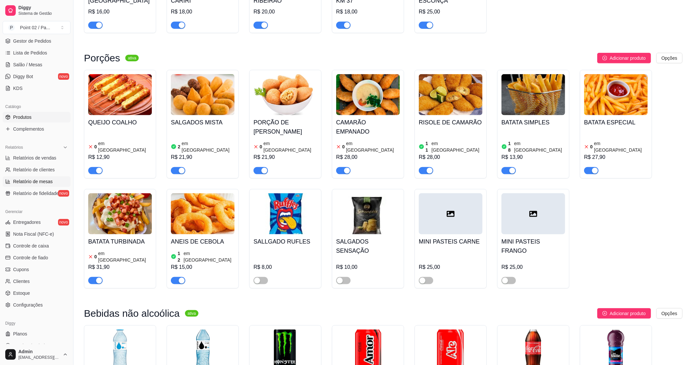
scroll to position [108, 0]
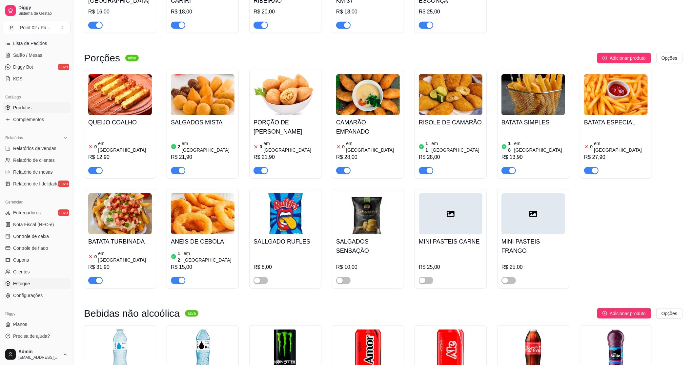
click at [48, 282] on link "Estoque" at bounding box center [37, 283] width 68 height 10
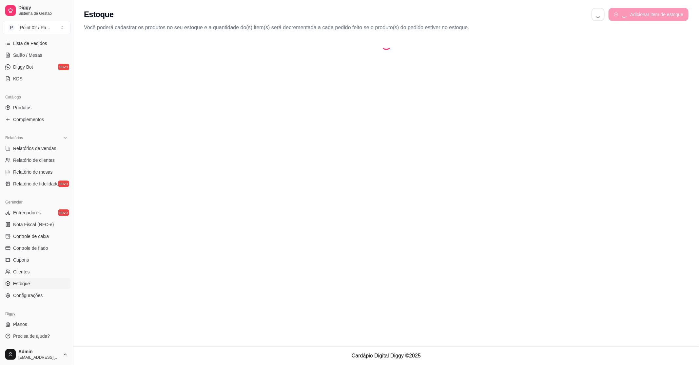
select select "QUANTITY_ORDER"
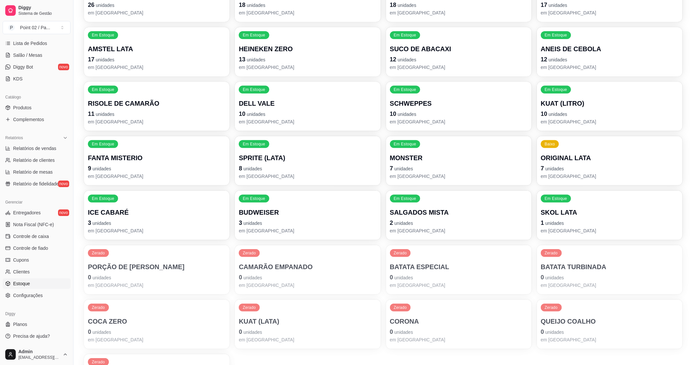
scroll to position [218, 0]
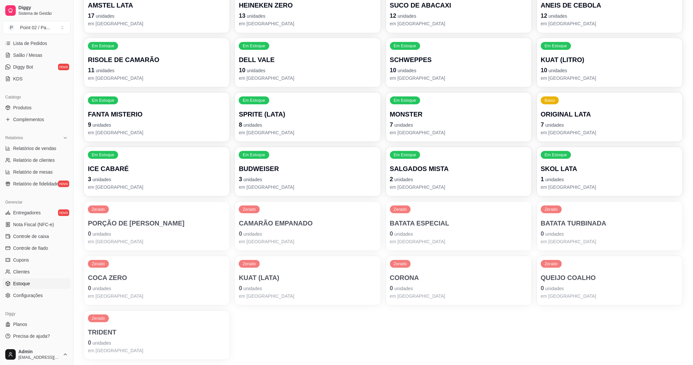
click at [468, 159] on div "Em Estoque SALGADOS MISTA 2 unidades em [GEOGRAPHIC_DATA]" at bounding box center [459, 171] width 146 height 49
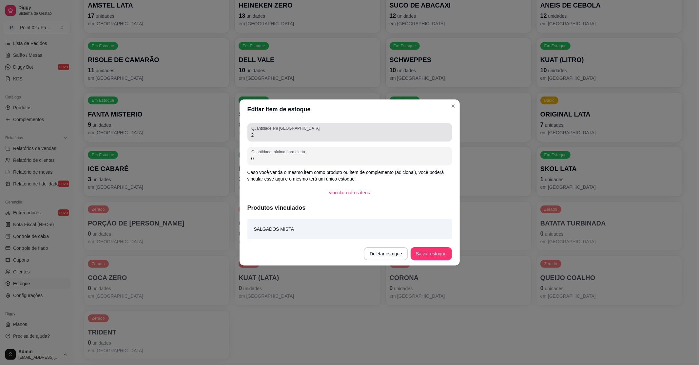
click at [269, 130] on label "Quantidade em [GEOGRAPHIC_DATA]" at bounding box center [286, 128] width 70 height 6
click at [269, 131] on input "2" at bounding box center [349, 134] width 197 height 7
type input "1"
type input "32"
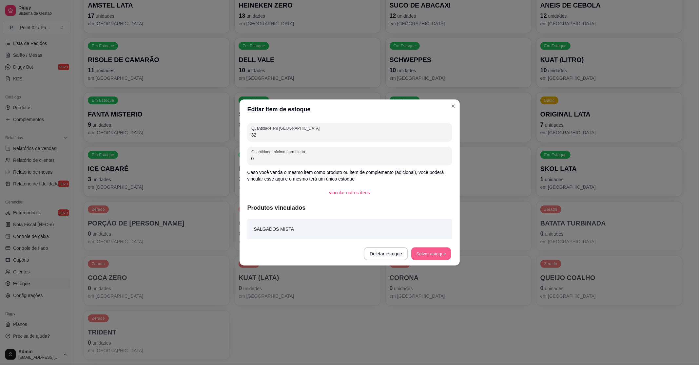
click at [446, 256] on button "Salvar estoque" at bounding box center [431, 253] width 40 height 13
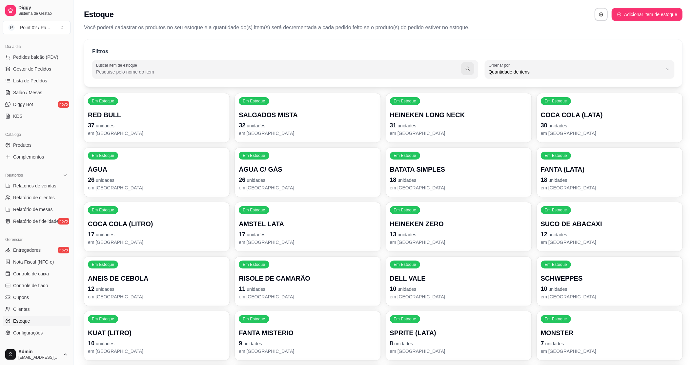
scroll to position [20, 0]
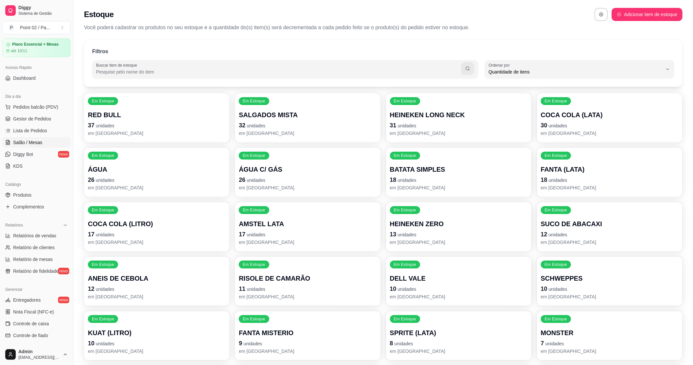
click at [42, 146] on link "Salão / Mesas" at bounding box center [37, 142] width 68 height 10
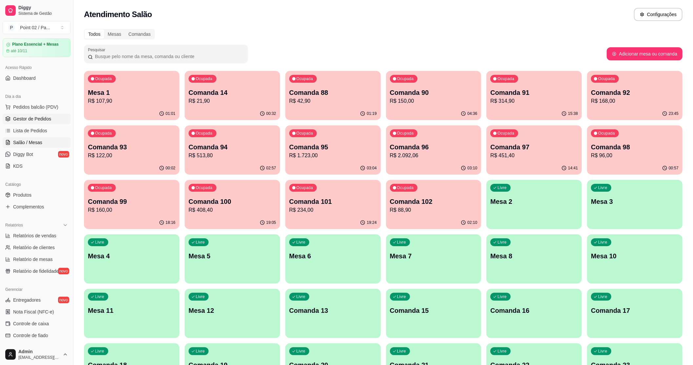
click at [36, 122] on link "Gestor de Pedidos" at bounding box center [37, 118] width 68 height 10
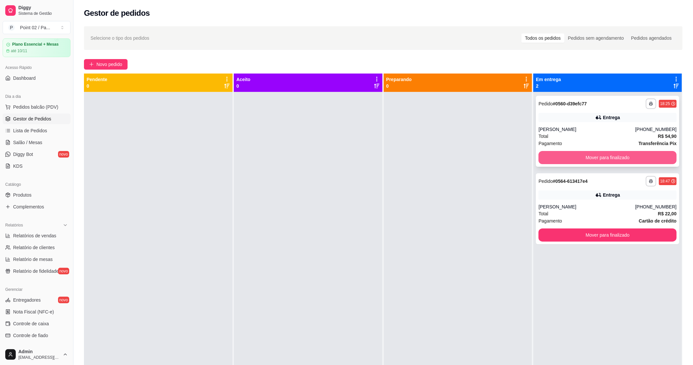
click at [622, 158] on button "Mover para finalizado" at bounding box center [607, 157] width 138 height 13
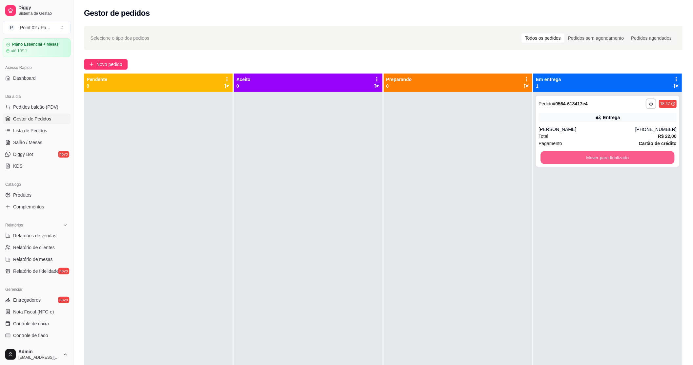
click at [622, 158] on button "Mover para finalizado" at bounding box center [608, 157] width 134 height 13
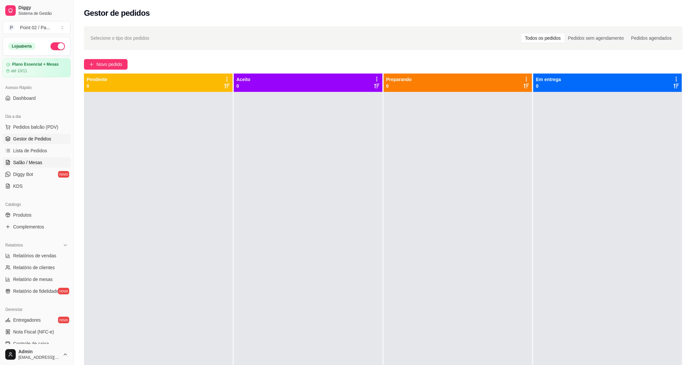
click at [39, 158] on link "Salão / Mesas" at bounding box center [37, 162] width 68 height 10
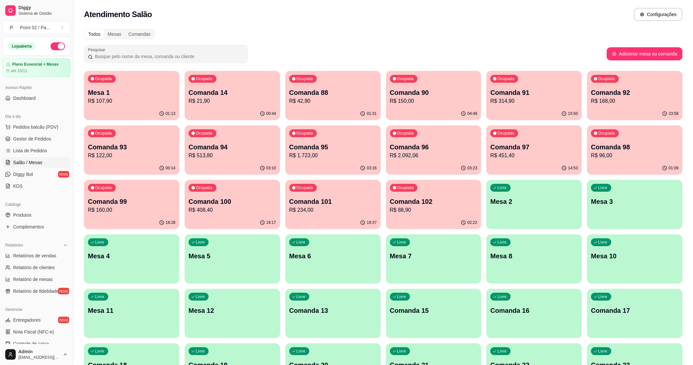
click at [165, 100] on p "R$ 107,90" at bounding box center [132, 101] width 88 height 8
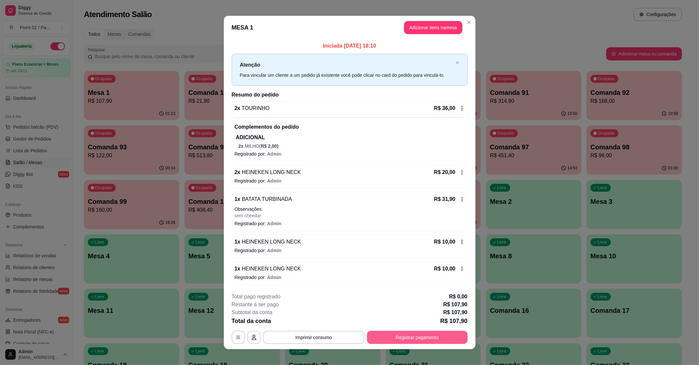
click at [387, 340] on button "Registrar pagamento" at bounding box center [417, 336] width 101 height 13
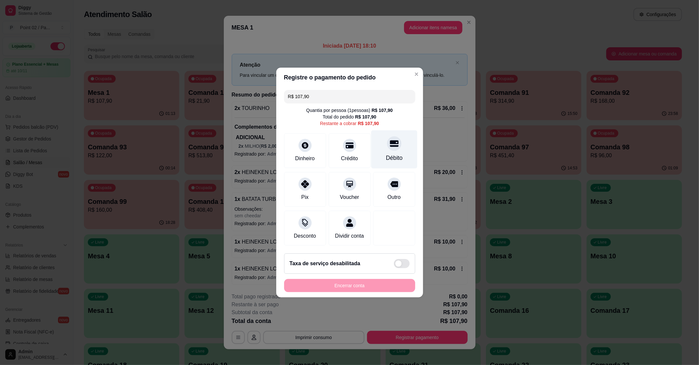
click at [391, 147] on div "Débito" at bounding box center [394, 149] width 46 height 38
type input "R$ 0,00"
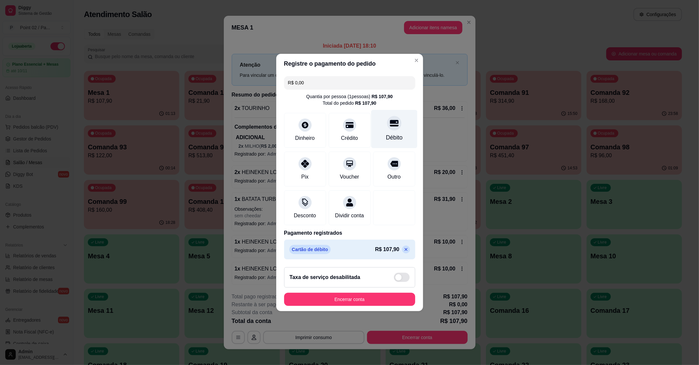
click at [399, 130] on div "Débito" at bounding box center [394, 129] width 46 height 38
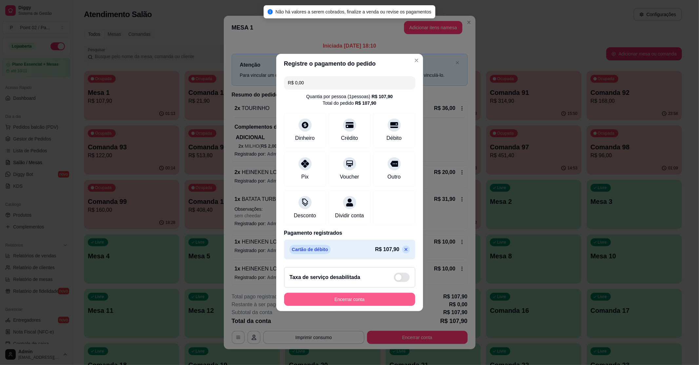
click at [369, 301] on button "Encerrar conta" at bounding box center [349, 298] width 131 height 13
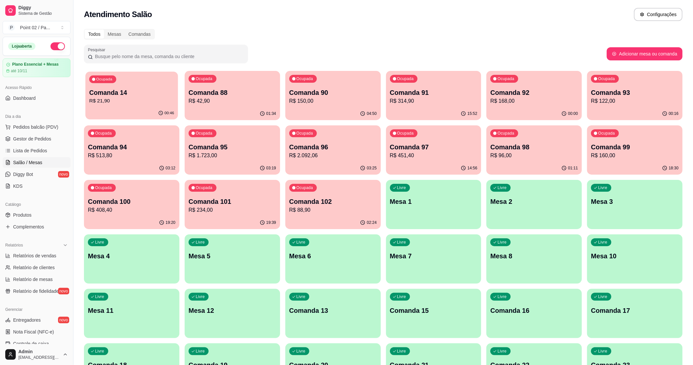
click at [147, 117] on div "00:46" at bounding box center [131, 113] width 92 height 12
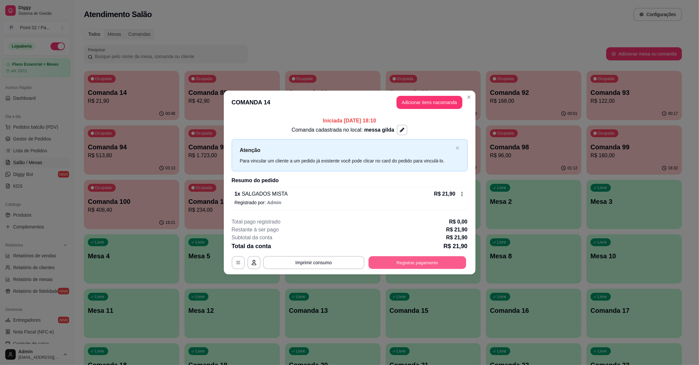
click at [400, 260] on button "Registrar pagamento" at bounding box center [418, 262] width 98 height 13
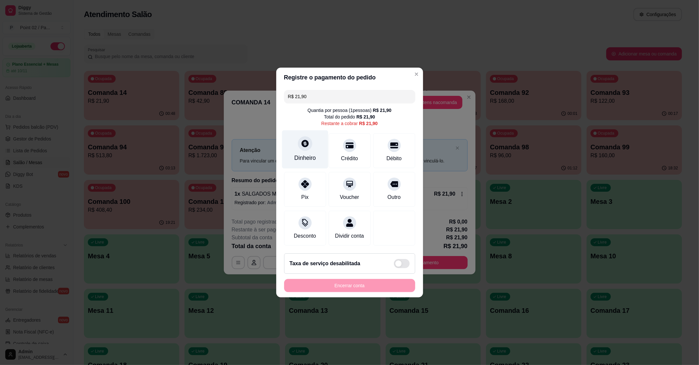
click at [314, 144] on div "Dinheiro" at bounding box center [305, 149] width 46 height 38
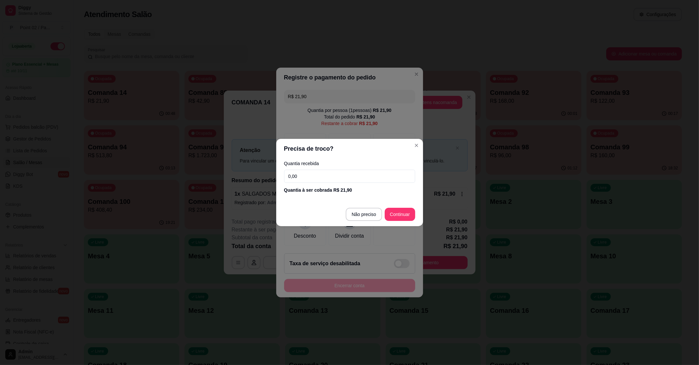
click at [374, 178] on input "0,00" at bounding box center [349, 176] width 131 height 13
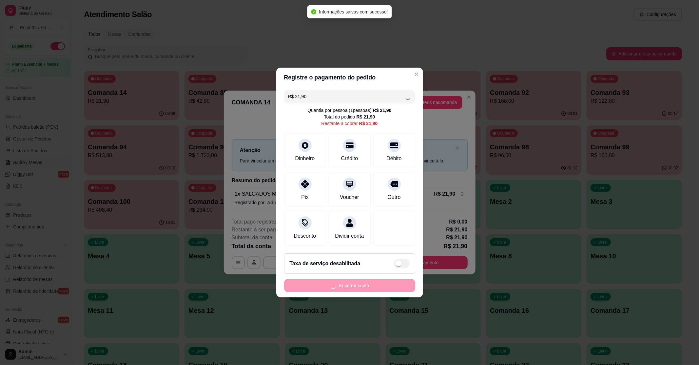
type input "R$ 0,00"
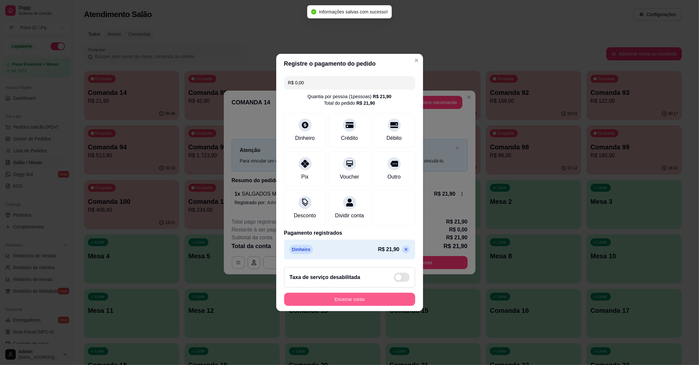
click at [386, 299] on button "Encerrar conta" at bounding box center [349, 298] width 131 height 13
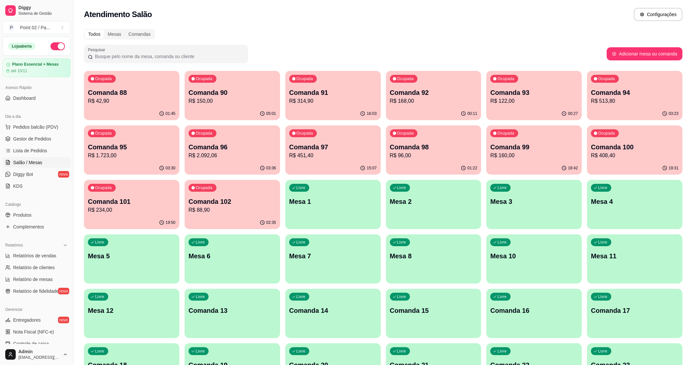
click at [460, 98] on p "R$ 168,00" at bounding box center [434, 101] width 88 height 8
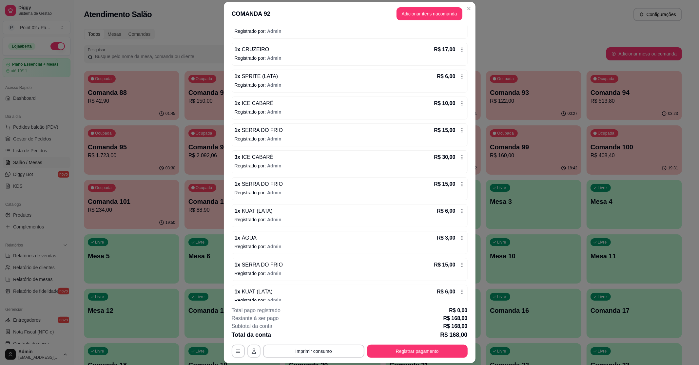
scroll to position [175, 0]
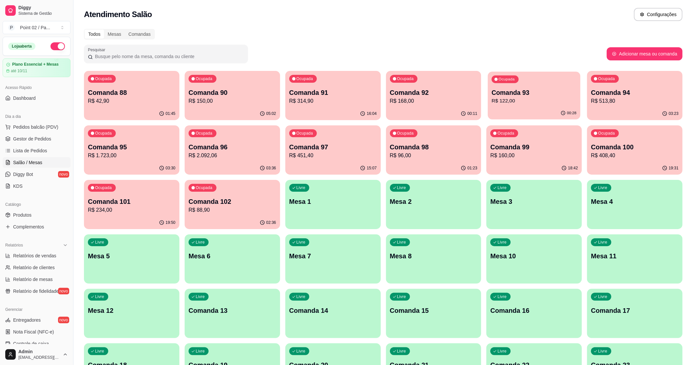
click at [524, 93] on p "Comanda 93" at bounding box center [533, 92] width 85 height 9
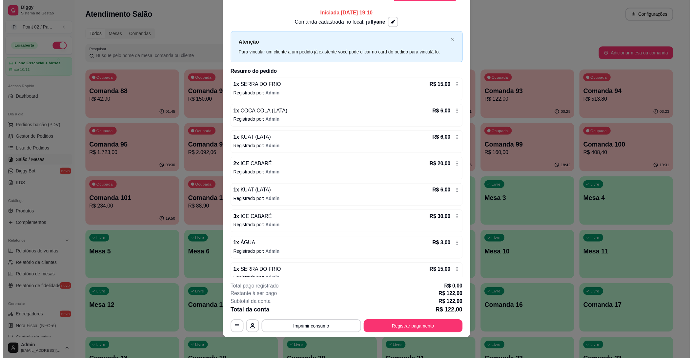
scroll to position [0, 0]
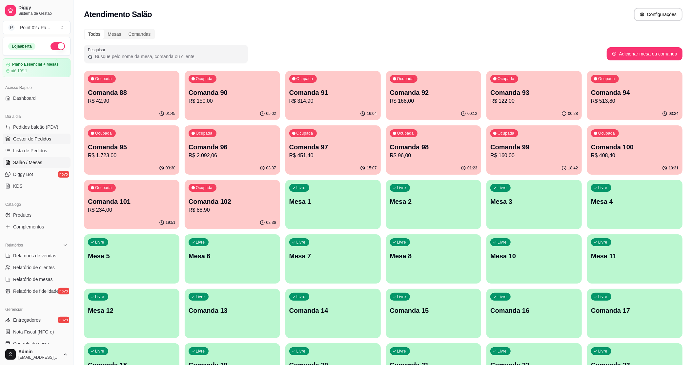
click at [49, 142] on span "Gestor de Pedidos" at bounding box center [32, 138] width 38 height 7
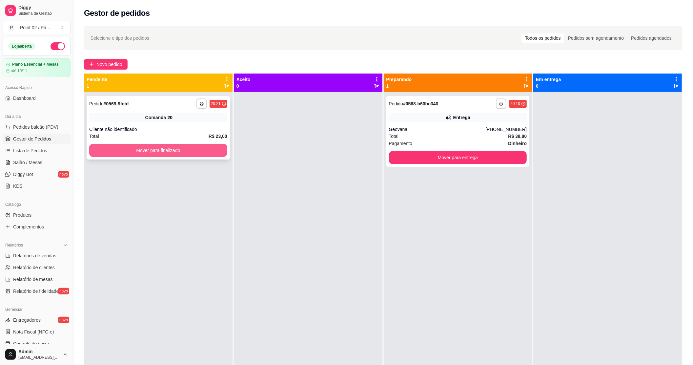
click at [113, 152] on button "Mover para finalizado" at bounding box center [158, 150] width 138 height 13
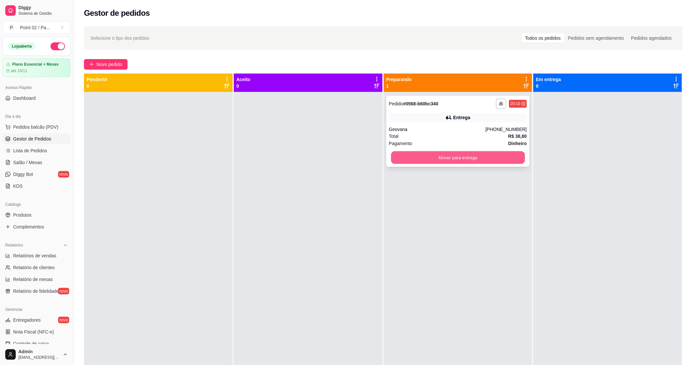
click at [409, 154] on button "Mover para entrega" at bounding box center [458, 157] width 134 height 13
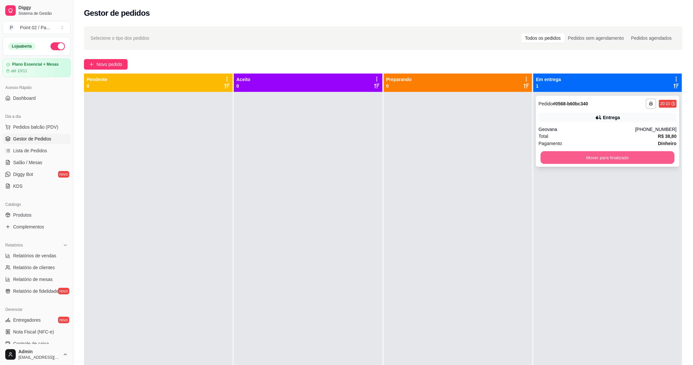
click at [583, 158] on button "Mover para finalizado" at bounding box center [608, 157] width 134 height 13
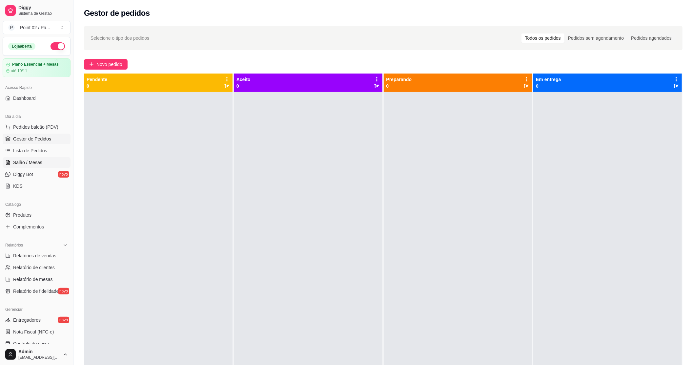
click at [26, 160] on span "Salão / Mesas" at bounding box center [27, 162] width 29 height 7
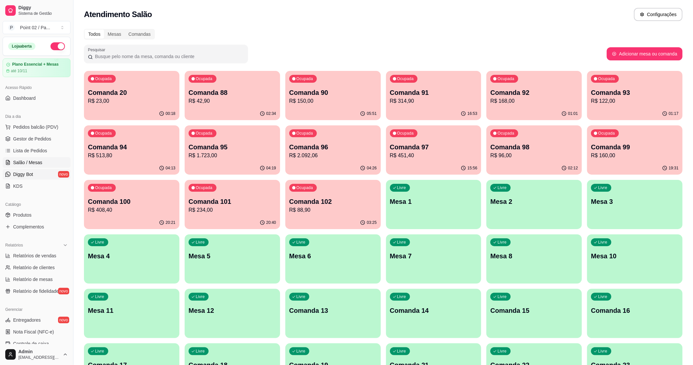
click at [24, 172] on span "Diggy Bot" at bounding box center [23, 174] width 20 height 7
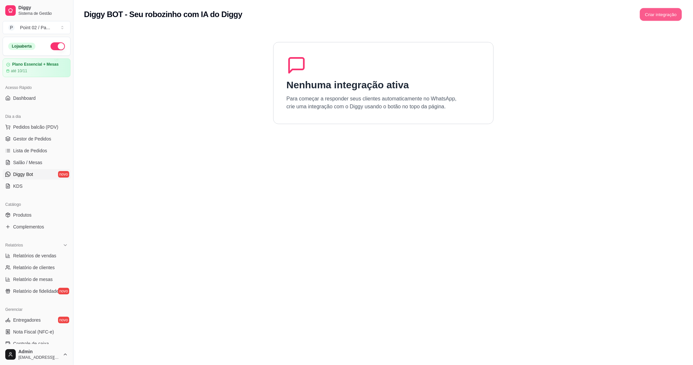
click at [659, 20] on button "Criar integração" at bounding box center [661, 14] width 42 height 13
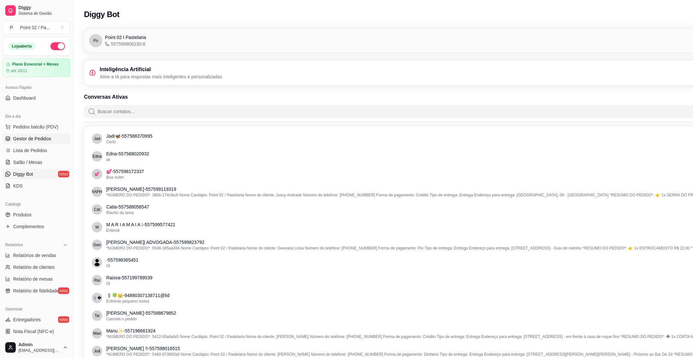
click at [42, 137] on span "Gestor de Pedidos" at bounding box center [32, 138] width 38 height 7
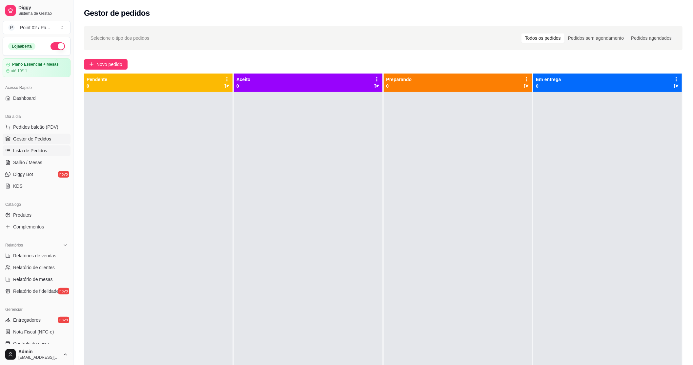
click at [39, 153] on span "Lista de Pedidos" at bounding box center [30, 150] width 34 height 7
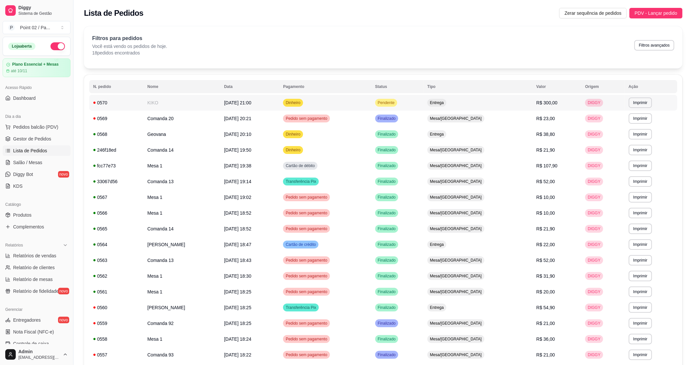
click at [371, 107] on td "Dinheiro" at bounding box center [325, 103] width 92 height 16
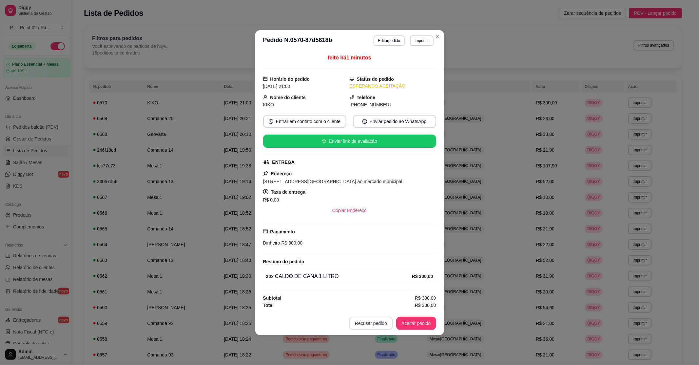
click at [372, 328] on button "Recusar pedido" at bounding box center [371, 322] width 44 height 13
click at [384, 312] on button "Sim" at bounding box center [390, 308] width 26 height 13
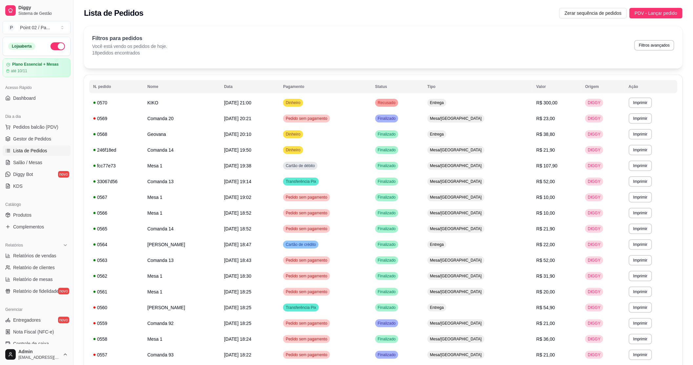
click at [28, 138] on span "Gestor de Pedidos" at bounding box center [32, 138] width 38 height 7
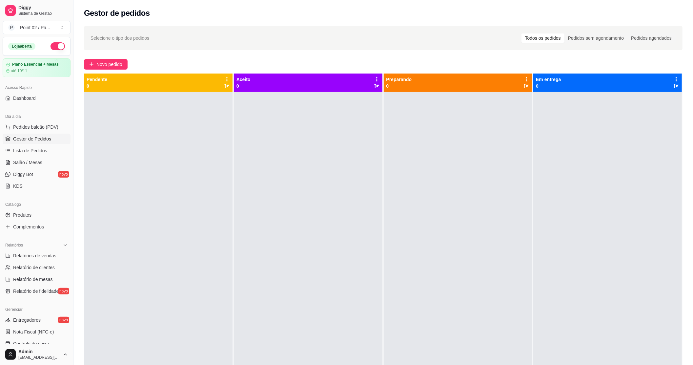
click at [79, 145] on div "Selecione o tipo dos pedidos Todos os pedidos Pedidos sem agendamento Pedidos a…" at bounding box center [382, 234] width 619 height 424
click at [22, 158] on link "Salão / Mesas" at bounding box center [37, 162] width 68 height 10
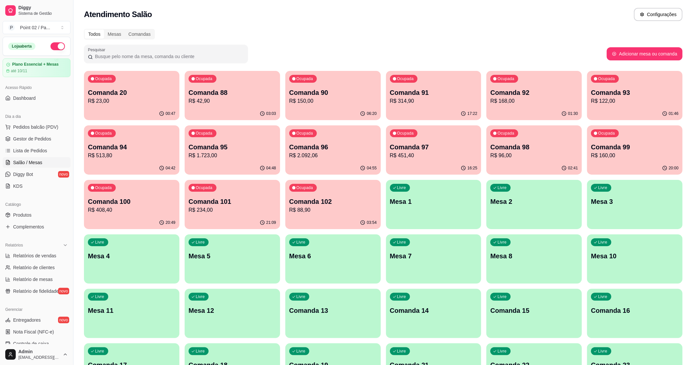
click at [117, 108] on div "00:47" at bounding box center [131, 113] width 95 height 13
click at [203, 90] on p "Comanda 88" at bounding box center [232, 92] width 85 height 9
click at [351, 87] on div "Ocupada Comanda 90 R$ 150,00" at bounding box center [332, 89] width 95 height 36
click at [462, 86] on div "Ocupada Comanda 91 R$ 314,90" at bounding box center [433, 88] width 92 height 35
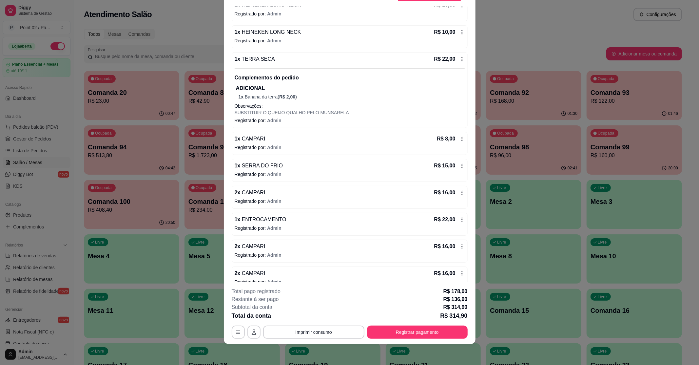
scroll to position [735, 0]
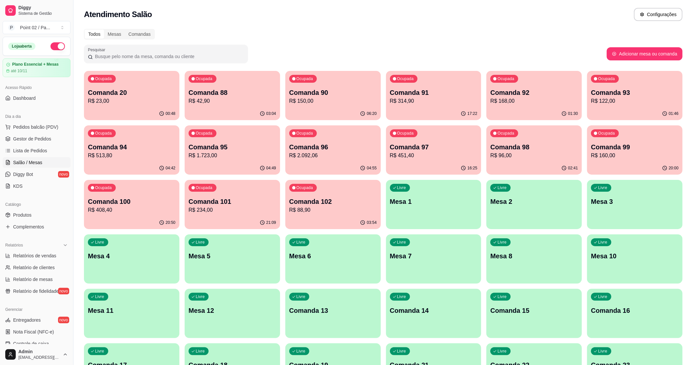
click at [243, 79] on div "Ocupada Comanda 88 R$ 42,90" at bounding box center [232, 89] width 95 height 36
click at [143, 263] on div "Livre Mesa 4" at bounding box center [131, 254] width 95 height 41
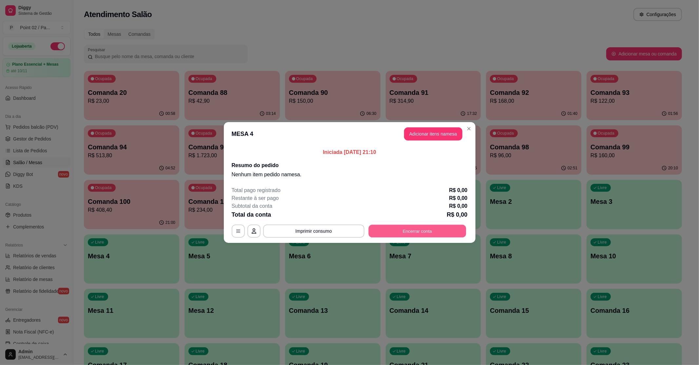
click at [435, 229] on button "Encerrar conta" at bounding box center [418, 231] width 98 height 13
click at [419, 234] on button "Encerrar conta" at bounding box center [418, 231] width 98 height 13
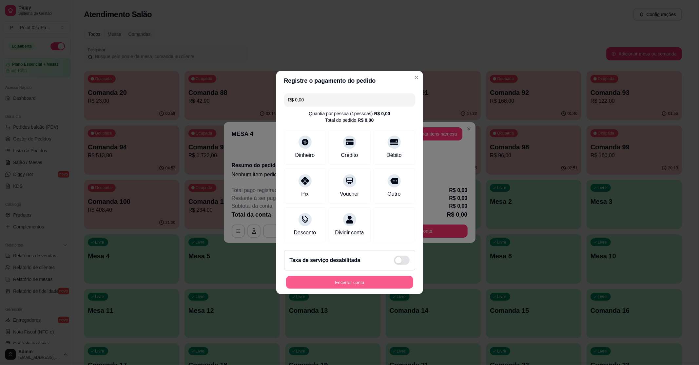
click at [349, 289] on button "Encerrar conta" at bounding box center [349, 282] width 127 height 13
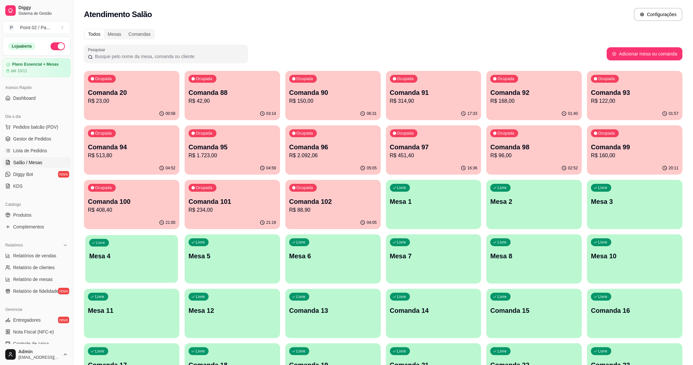
click at [113, 252] on p "Mesa 4" at bounding box center [131, 255] width 85 height 9
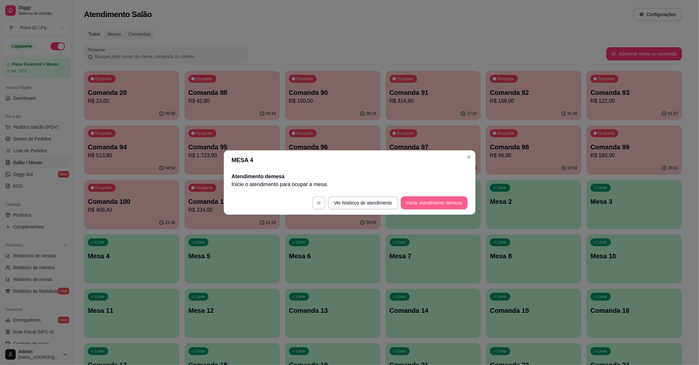
click at [415, 205] on button "Iniciar atendimento de mesa" at bounding box center [434, 202] width 67 height 13
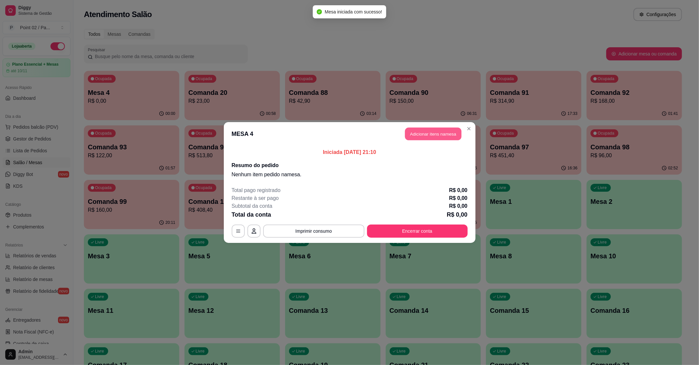
click at [435, 129] on button "Adicionar itens na mesa" at bounding box center [433, 134] width 56 height 13
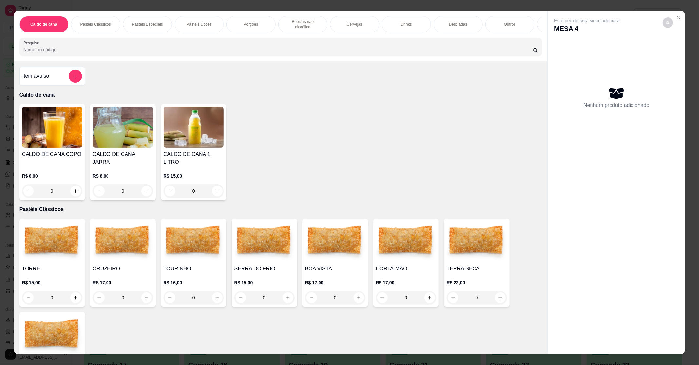
click at [283, 294] on div "0" at bounding box center [264, 297] width 60 height 13
click at [282, 294] on div at bounding box center [349, 297] width 169 height 13
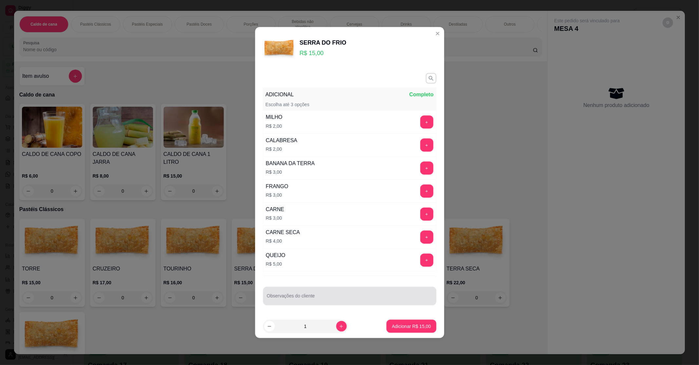
click at [282, 294] on div "Observações do cliente" at bounding box center [349, 296] width 173 height 18
click at [282, 294] on div "Observações do cliente" at bounding box center [349, 295] width 173 height 18
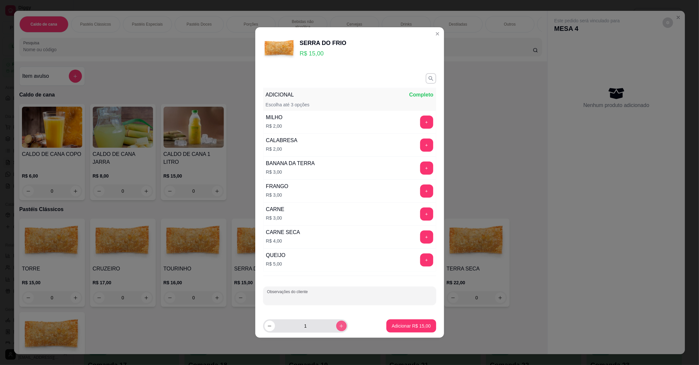
click at [336, 325] on button "increase-product-quantity" at bounding box center [341, 325] width 10 height 10
click at [339, 326] on icon "increase-product-quantity" at bounding box center [341, 325] width 5 height 5
click at [339, 327] on icon "increase-product-quantity" at bounding box center [341, 325] width 5 height 5
type input "5"
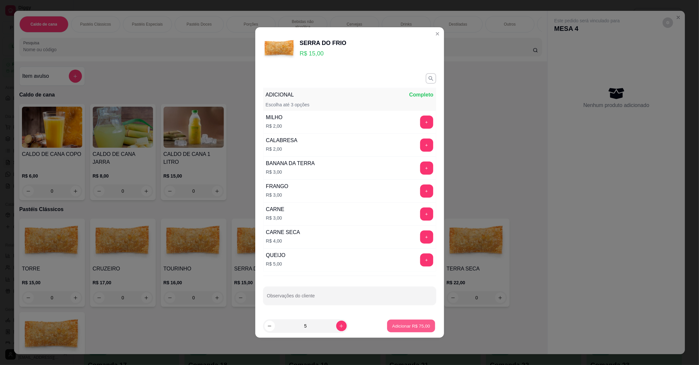
click at [411, 328] on p "Adicionar R$ 75,00" at bounding box center [411, 325] width 38 height 6
type input "5"
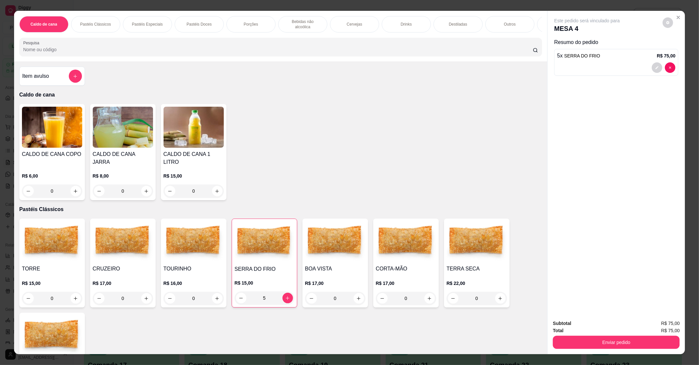
click at [74, 295] on div "0" at bounding box center [52, 297] width 60 height 13
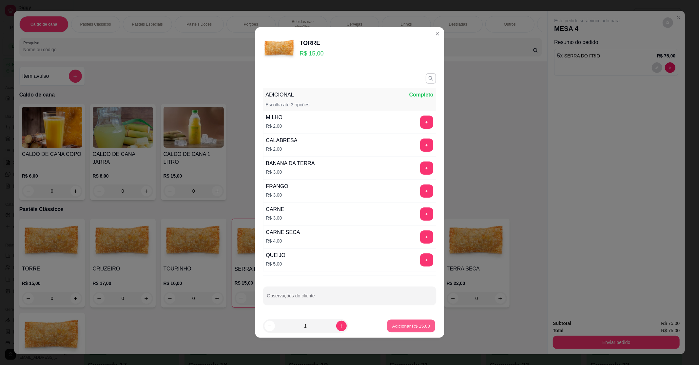
click at [406, 332] on button "Adicionar R$ 15,00" at bounding box center [412, 325] width 48 height 13
type input "1"
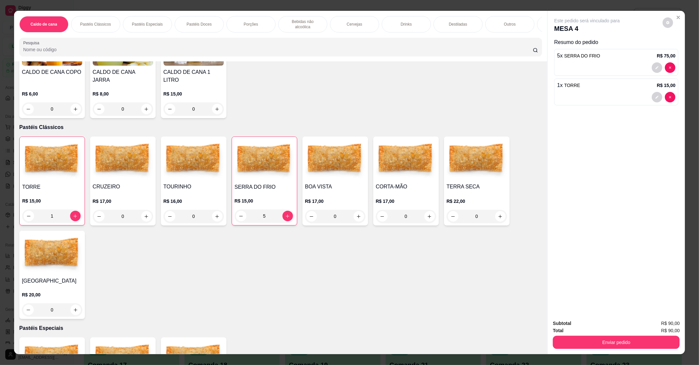
scroll to position [87, 0]
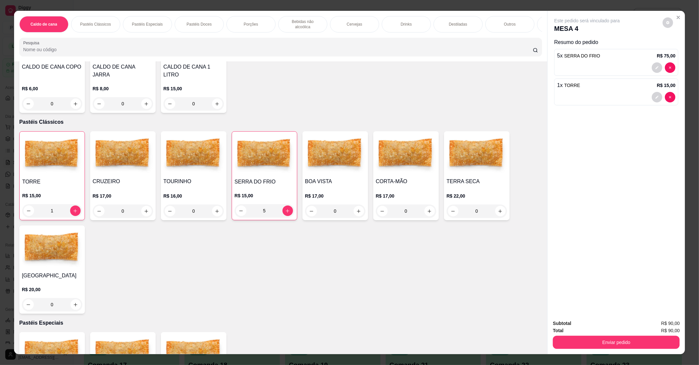
click at [74, 298] on div "0" at bounding box center [52, 304] width 60 height 13
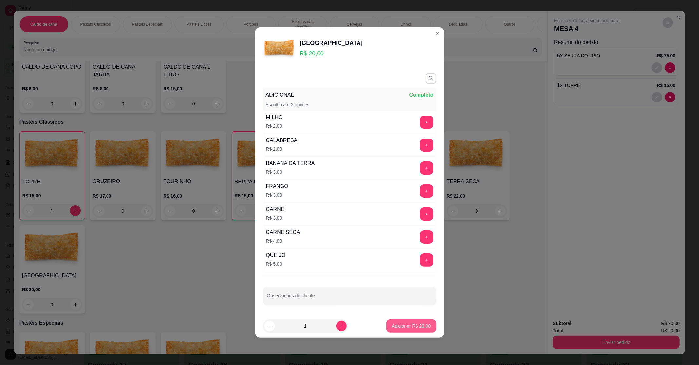
click at [404, 325] on p "Adicionar R$ 20,00" at bounding box center [411, 325] width 39 height 7
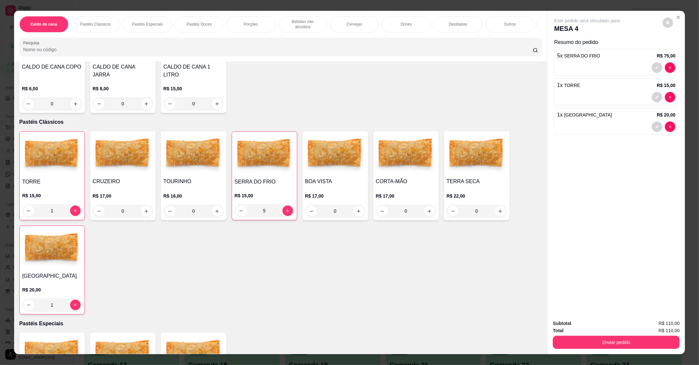
type input "1"
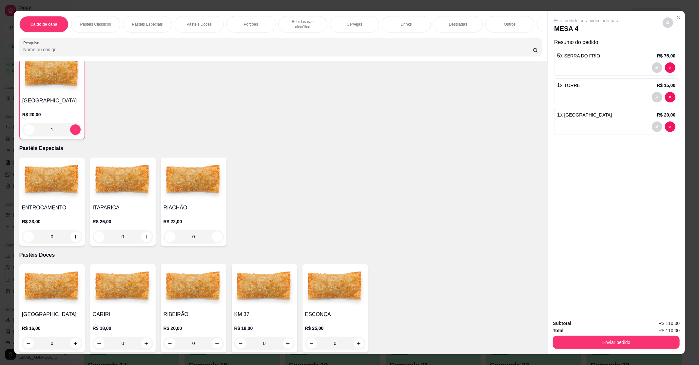
scroll to position [0, 0]
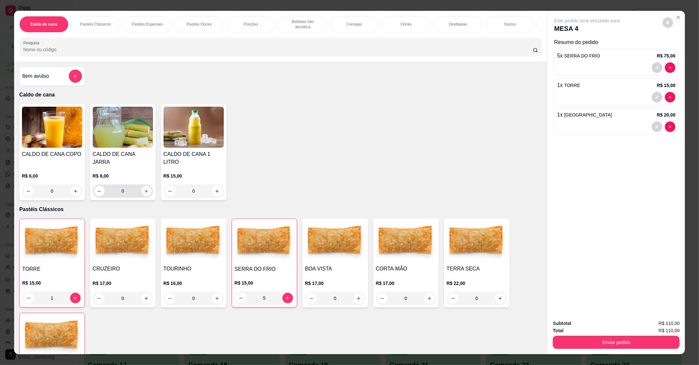
click at [143, 189] on button "increase-product-quantity" at bounding box center [146, 191] width 10 height 10
type input "1"
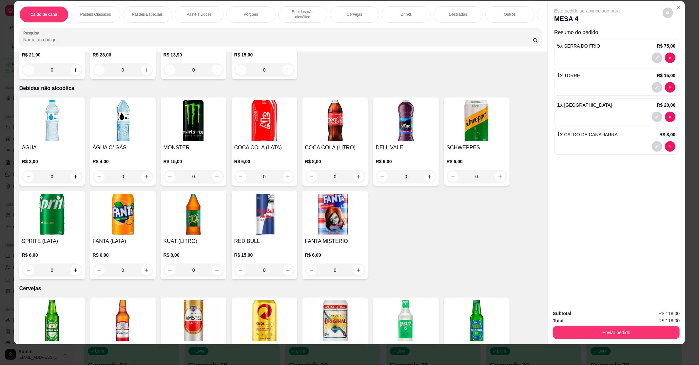
scroll to position [587, 0]
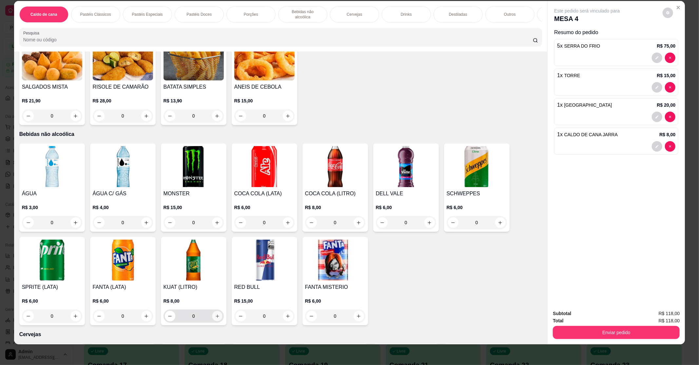
click at [214, 311] on button "increase-product-quantity" at bounding box center [217, 316] width 10 height 10
type input "1"
click at [356, 219] on button "increase-product-quantity" at bounding box center [359, 222] width 10 height 10
type input "1"
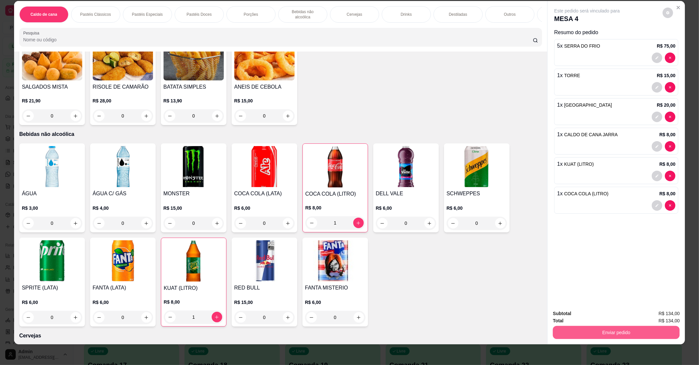
click at [595, 331] on button "Enviar pedido" at bounding box center [616, 332] width 127 height 13
click at [655, 315] on button "Enviar pedido" at bounding box center [663, 315] width 36 height 12
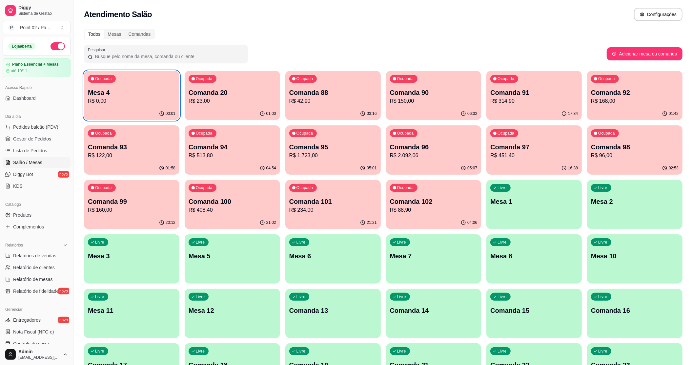
click at [206, 105] on div "Ocupada Comanda 20 R$ 23,00" at bounding box center [232, 89] width 95 height 36
click at [306, 110] on div "03:36" at bounding box center [333, 113] width 92 height 12
click at [312, 312] on p "Comanda 13" at bounding box center [333, 310] width 88 height 9
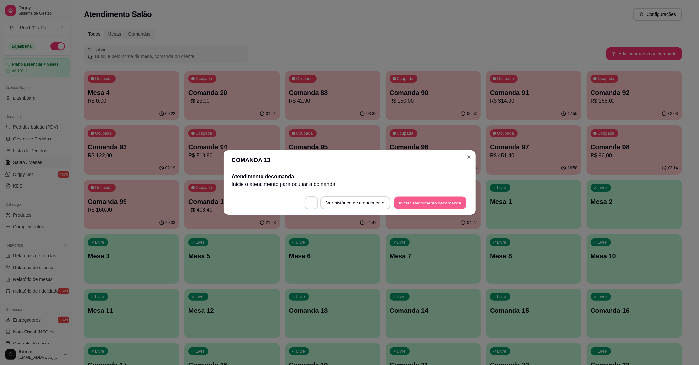
click at [455, 200] on button "Iniciar atendimento de comanda" at bounding box center [430, 202] width 72 height 13
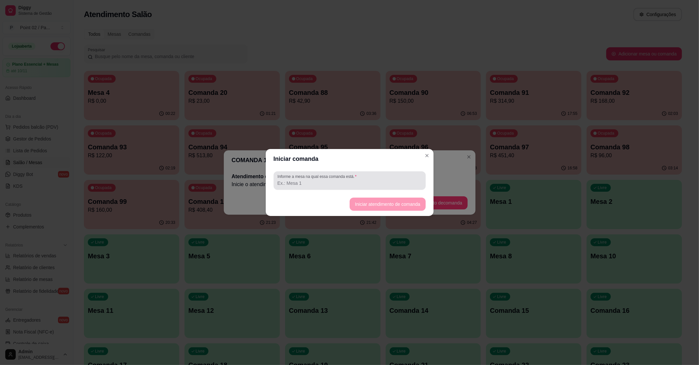
click at [343, 187] on div at bounding box center [350, 180] width 144 height 13
type input "gabs"
click at [402, 205] on button "Iniciar atendimento de comanda" at bounding box center [387, 204] width 73 height 13
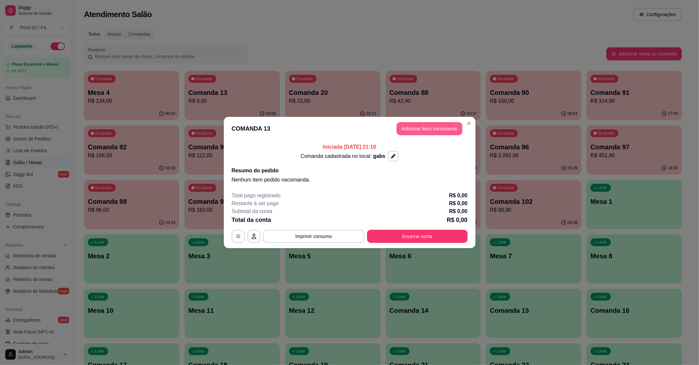
click at [428, 128] on button "Adicionar itens na comanda" at bounding box center [430, 128] width 66 height 13
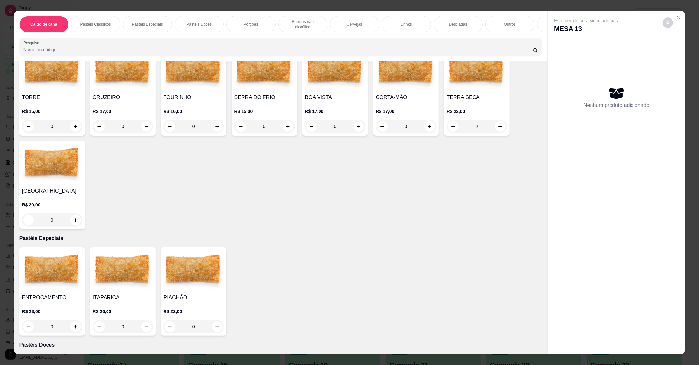
scroll to position [218, 0]
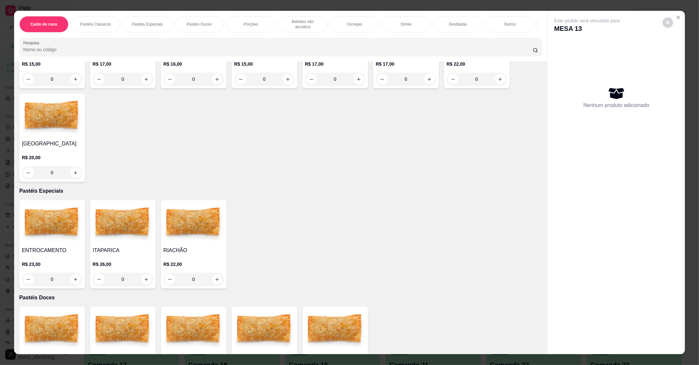
click at [71, 273] on div "0" at bounding box center [52, 278] width 60 height 13
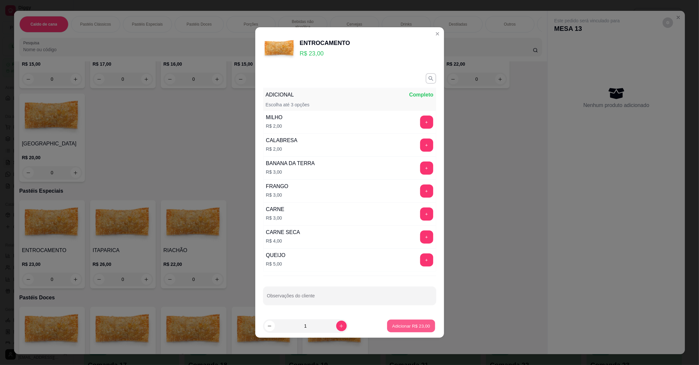
click at [398, 327] on p "Adicionar R$ 23,00" at bounding box center [411, 325] width 38 height 6
type input "1"
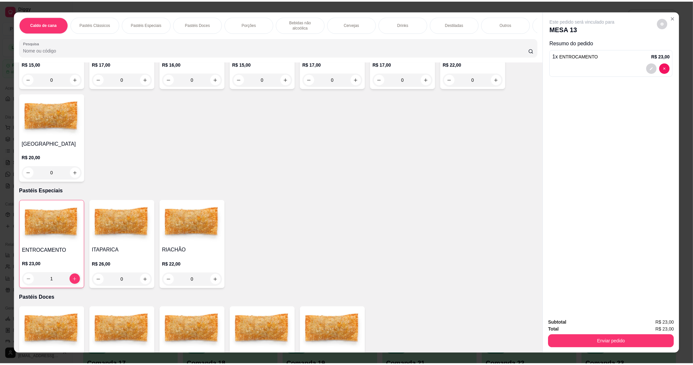
scroll to position [0, 0]
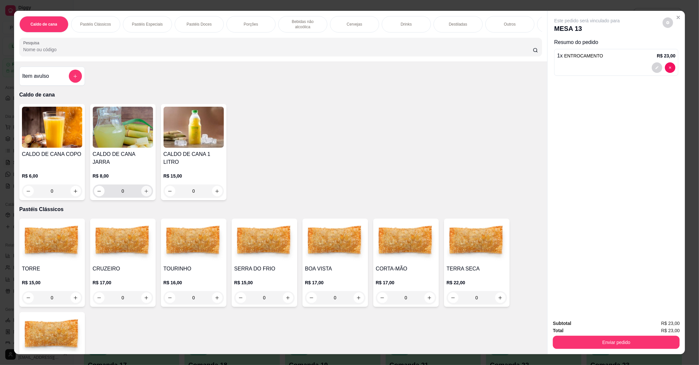
click at [141, 186] on button "increase-product-quantity" at bounding box center [146, 191] width 10 height 10
type input "1"
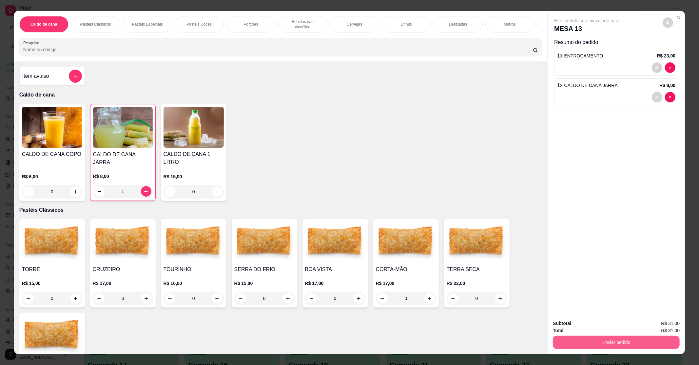
click at [615, 341] on button "Enviar pedido" at bounding box center [616, 341] width 127 height 13
click at [660, 321] on button "Enviar pedido" at bounding box center [663, 326] width 36 height 12
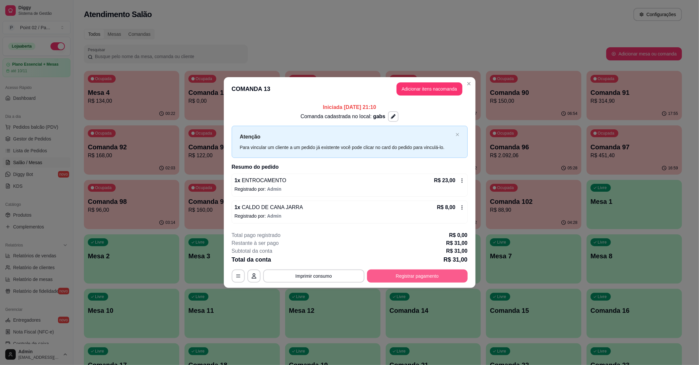
click at [451, 277] on button "Registrar pagamento" at bounding box center [417, 275] width 101 height 13
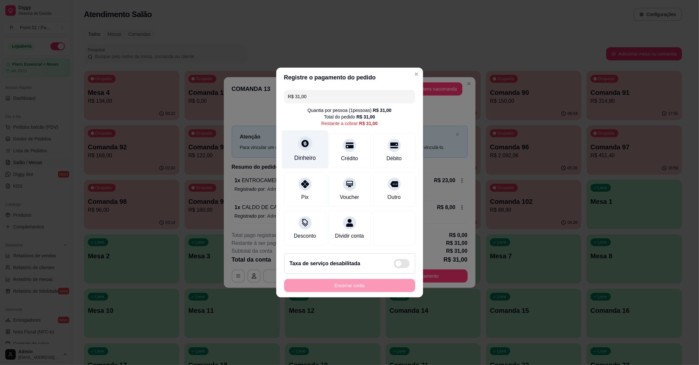
click at [302, 141] on icon at bounding box center [305, 143] width 7 height 7
type input "R$ 0,00"
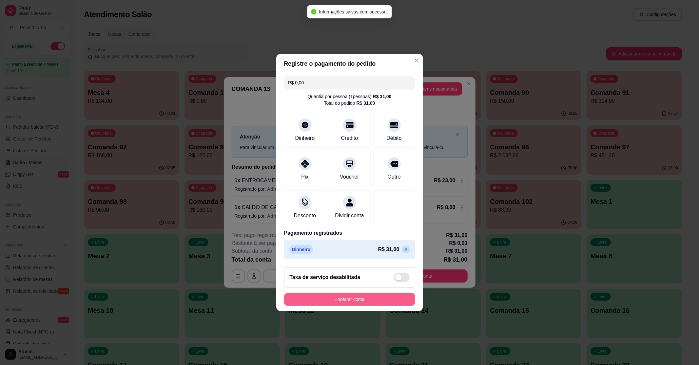
click at [356, 300] on button "Encerrar conta" at bounding box center [349, 298] width 131 height 13
